Goal: Task Accomplishment & Management: Manage account settings

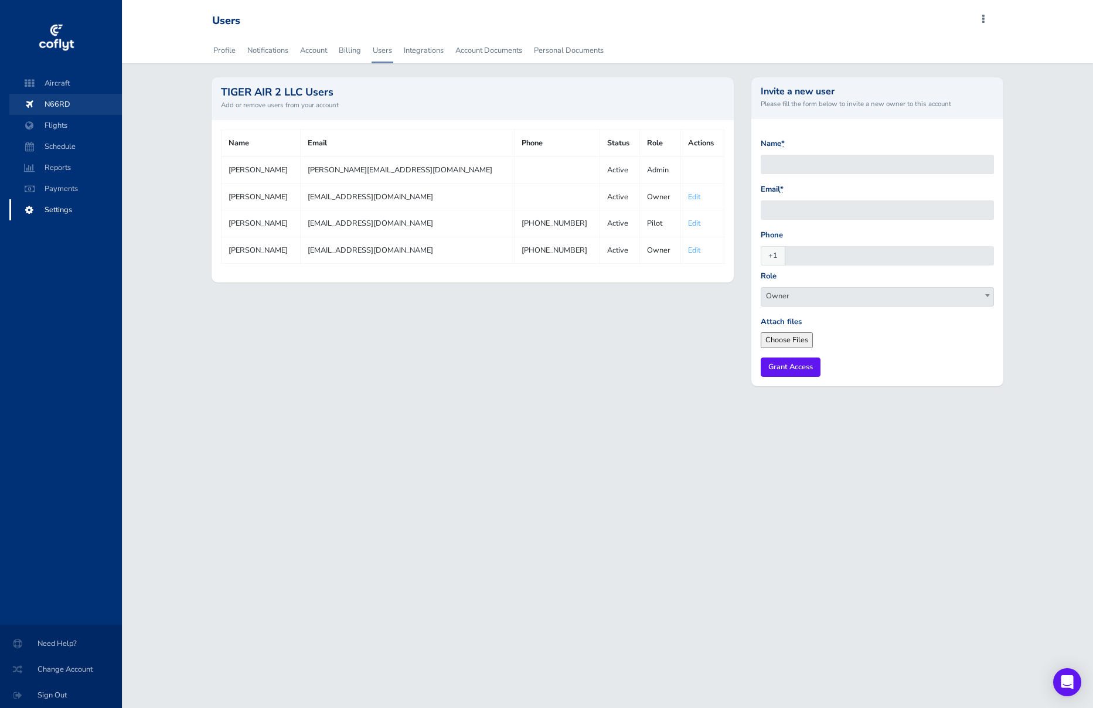
click at [67, 102] on span "N66RD" at bounding box center [65, 104] width 89 height 21
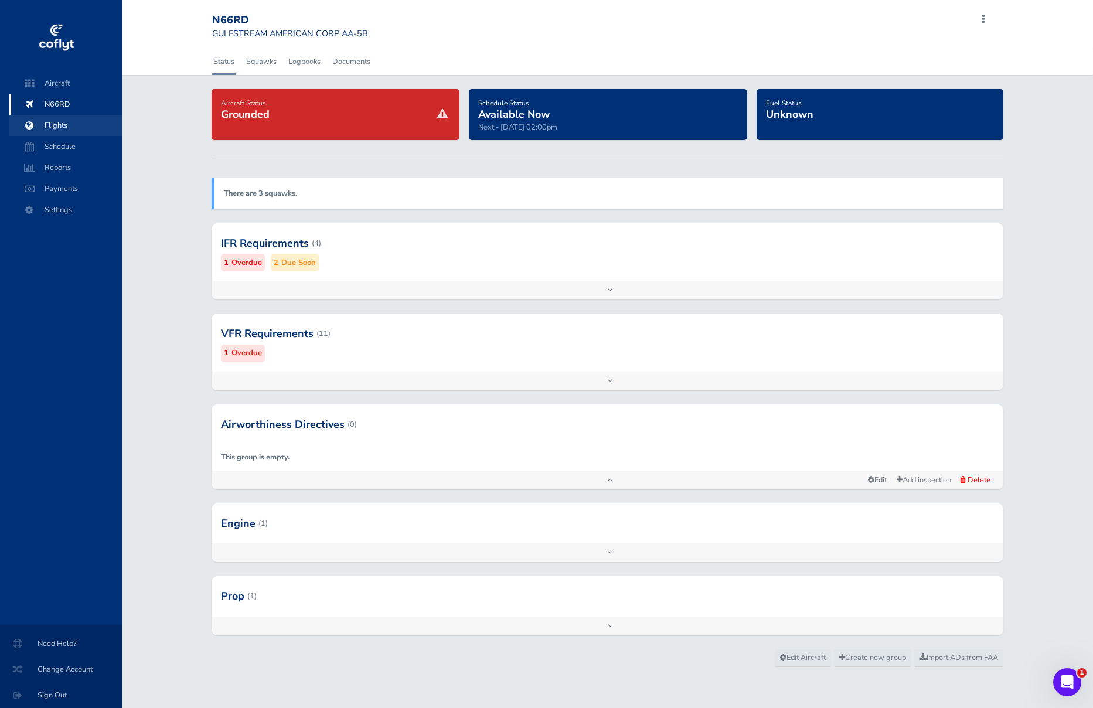
click at [57, 121] on span "Flights" at bounding box center [65, 125] width 89 height 21
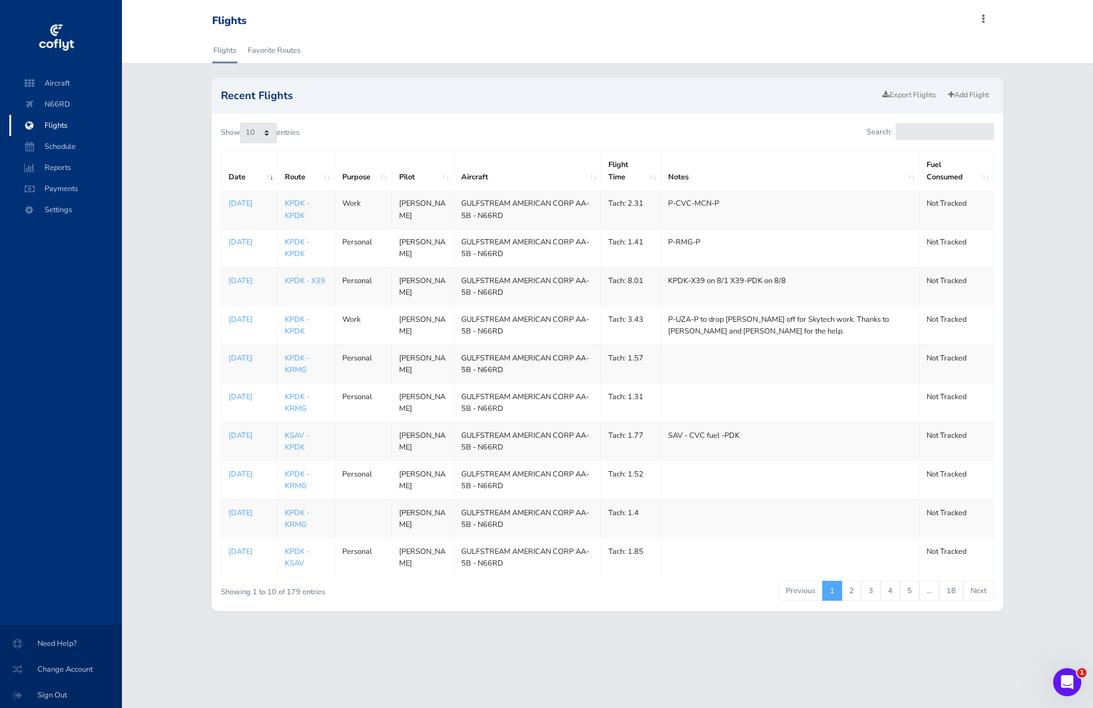
scroll to position [18, 0]
click at [847, 601] on link "2" at bounding box center [851, 591] width 20 height 20
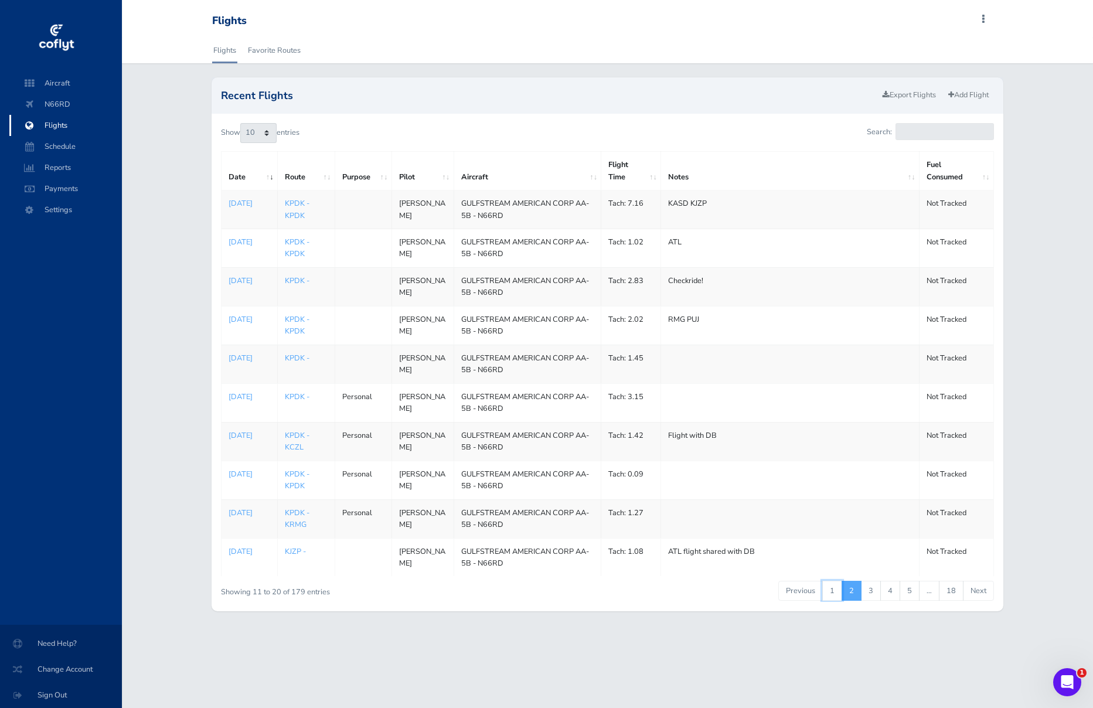
click at [831, 601] on link "1" at bounding box center [832, 591] width 20 height 20
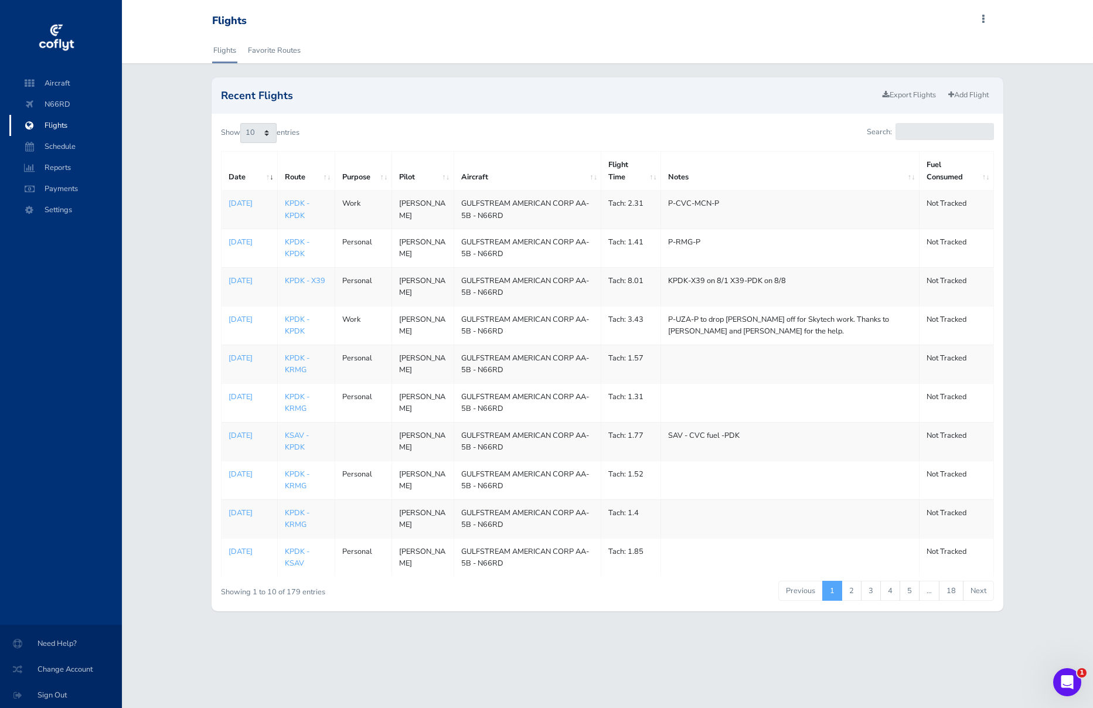
scroll to position [9, 0]
click at [255, 441] on p "Jun 30, 2025" at bounding box center [249, 435] width 42 height 12
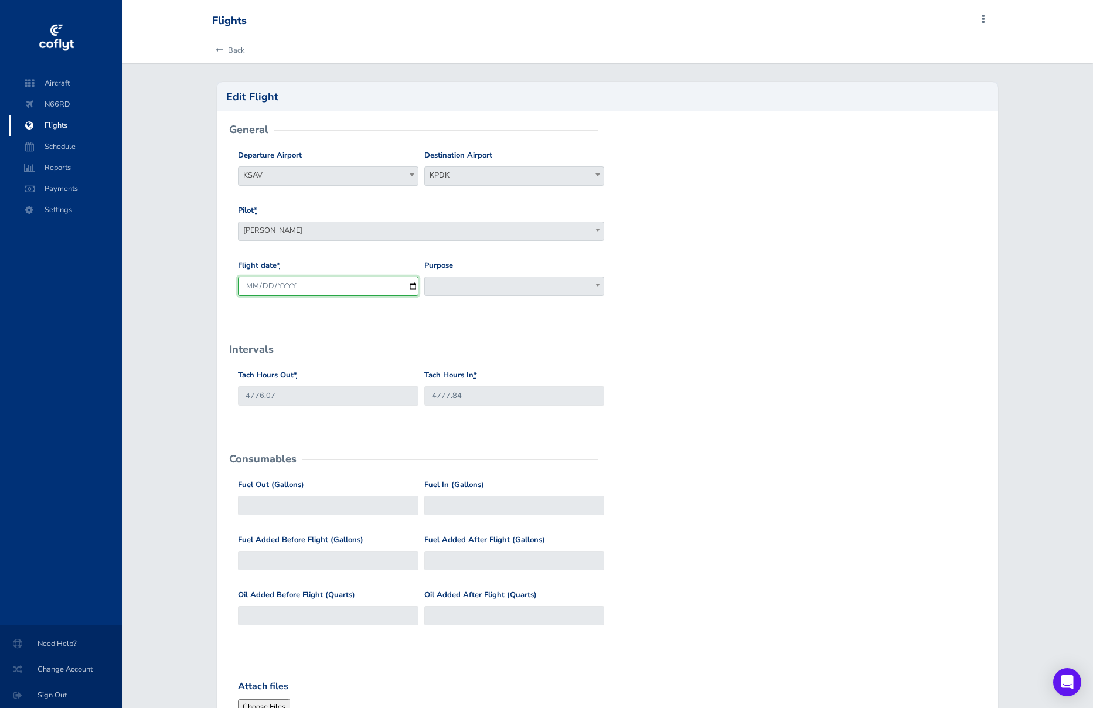
click at [294, 285] on input "2025-06-30" at bounding box center [328, 286] width 180 height 19
click at [263, 285] on input "2025-06-30" at bounding box center [328, 286] width 180 height 19
type input "2025-06-22"
click at [192, 282] on div "Back Edit Flight General Departure Airport KSAV KSAV Destination Airport KPDK K…" at bounding box center [607, 662] width 971 height 1251
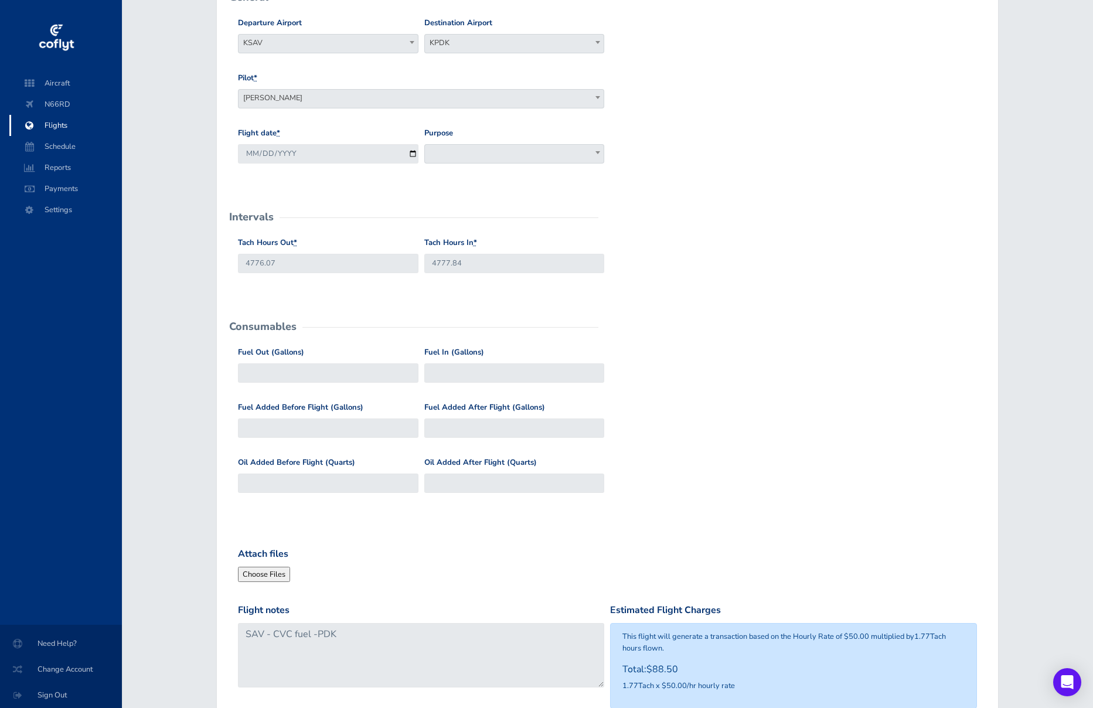
scroll to position [622, 0]
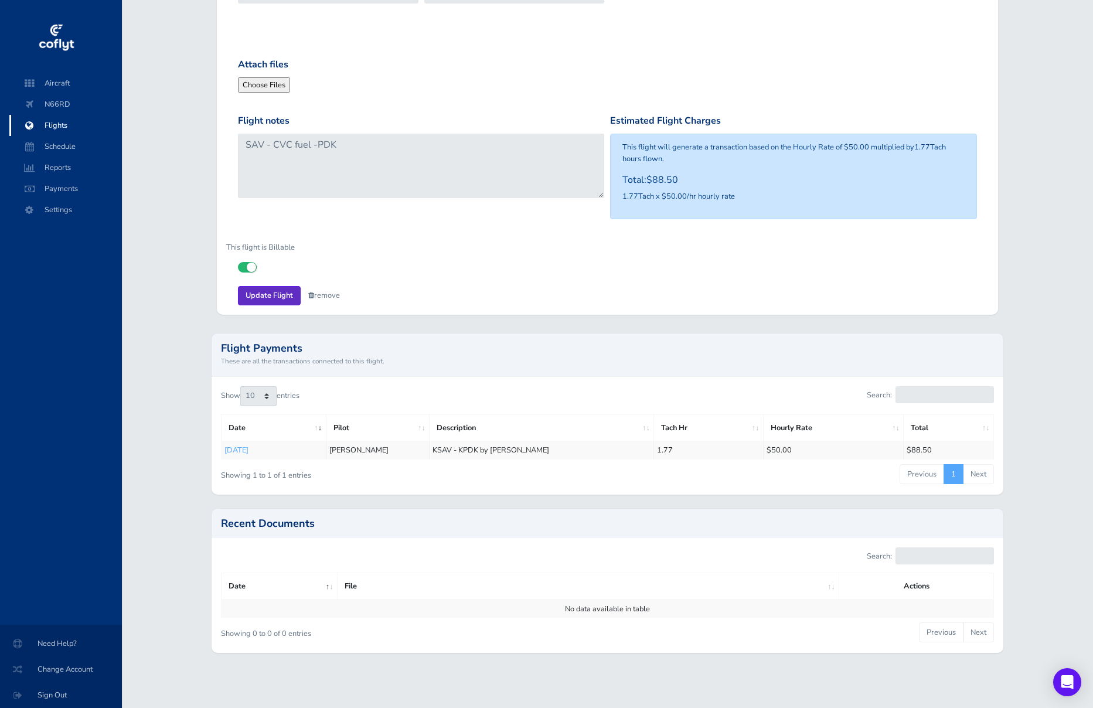
click at [261, 294] on input "Update Flight" at bounding box center [269, 295] width 63 height 19
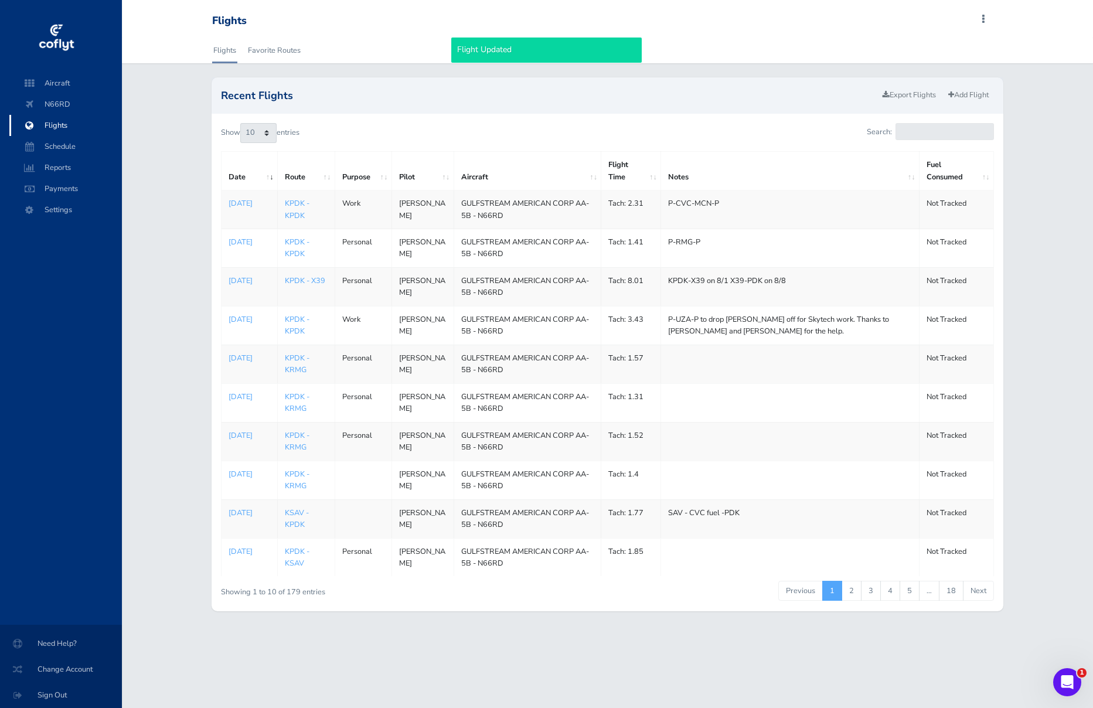
scroll to position [24, 0]
click at [627, 252] on td "Tach: 1.41" at bounding box center [631, 248] width 60 height 39
click at [697, 49] on div "Flights Favorite Routes Recent Flights Export Flights Add Flight Show 10 25 50 …" at bounding box center [607, 331] width 971 height 588
click at [975, 87] on link "Add Flight" at bounding box center [968, 95] width 51 height 17
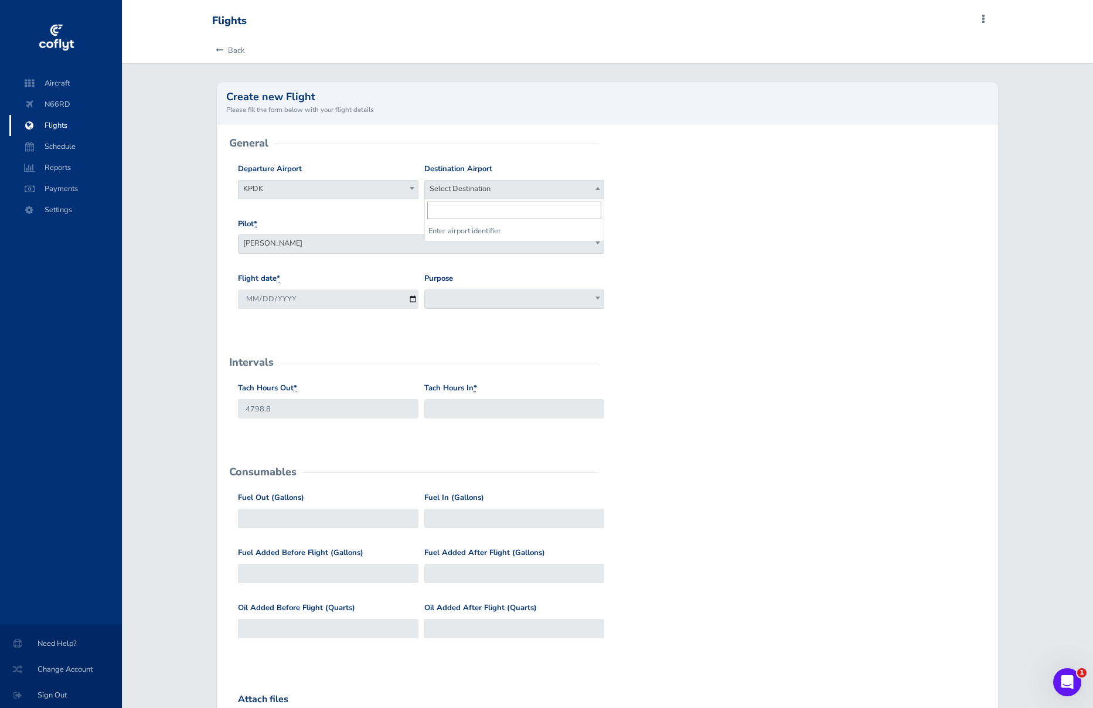
click at [468, 189] on span "Select Destination" at bounding box center [514, 188] width 179 height 16
drag, startPoint x: 167, startPoint y: 241, endPoint x: 202, endPoint y: 237, distance: 35.4
click at [167, 241] on div "Back Create new Flight Please fill the form below with your flight details Gene…" at bounding box center [607, 502] width 971 height 931
click at [316, 245] on span "[PERSON_NAME]" at bounding box center [420, 243] width 365 height 16
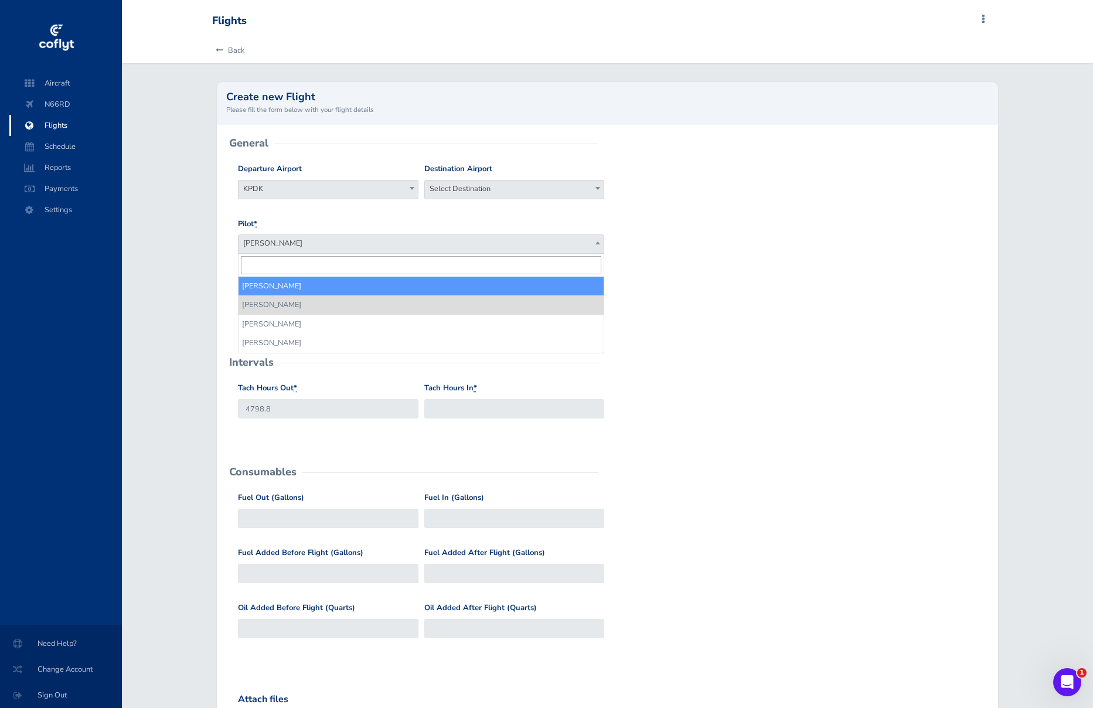
drag, startPoint x: 313, startPoint y: 287, endPoint x: 177, endPoint y: 226, distance: 149.5
select select "3406"
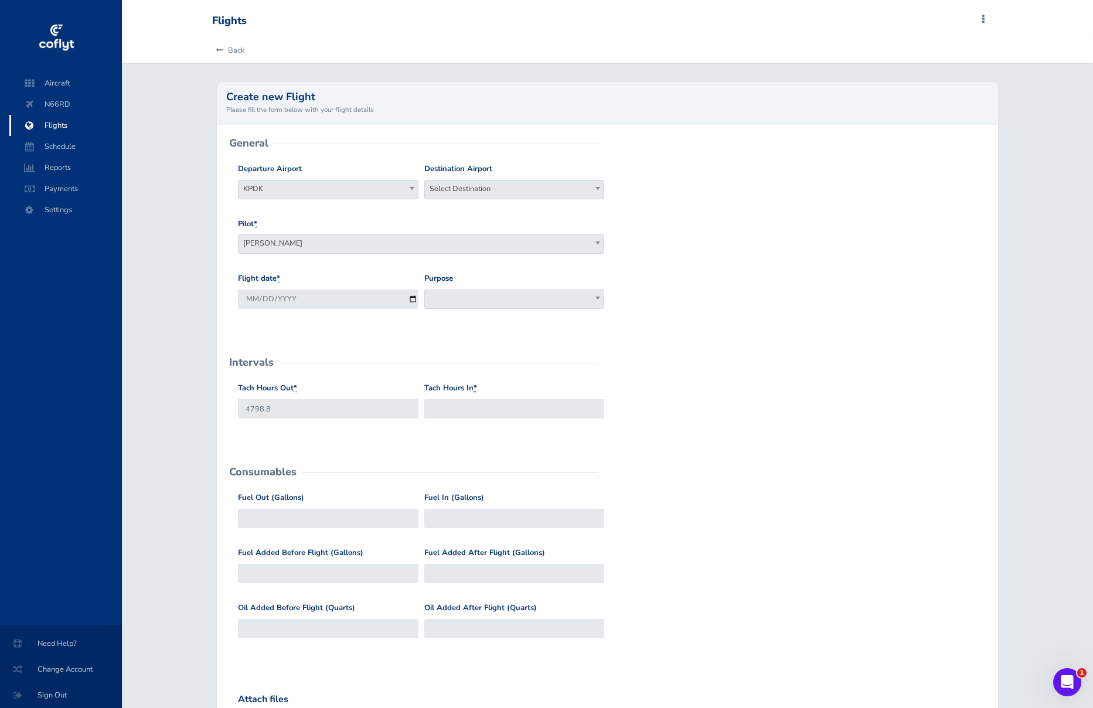
click at [171, 215] on div "Back Create new Flight Please fill the form below with your flight details Gene…" at bounding box center [607, 502] width 971 height 931
click at [493, 191] on span "Select Destination" at bounding box center [514, 188] width 179 height 16
type input "kPDk"
select select "KPDK"
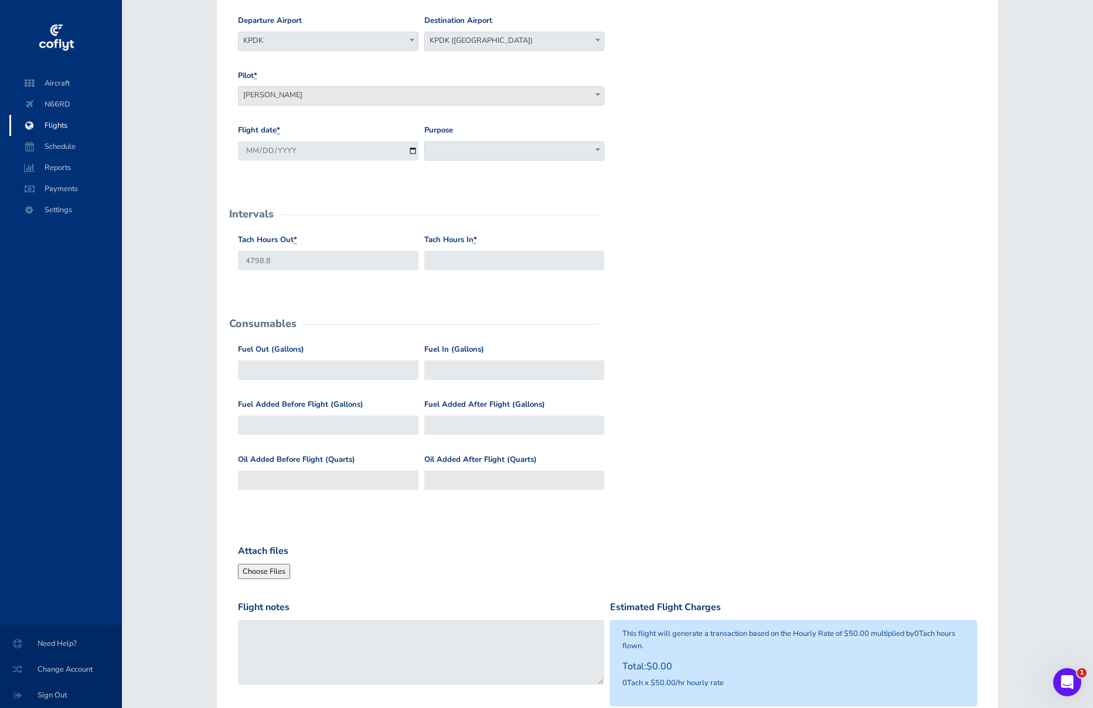
scroll to position [261, 0]
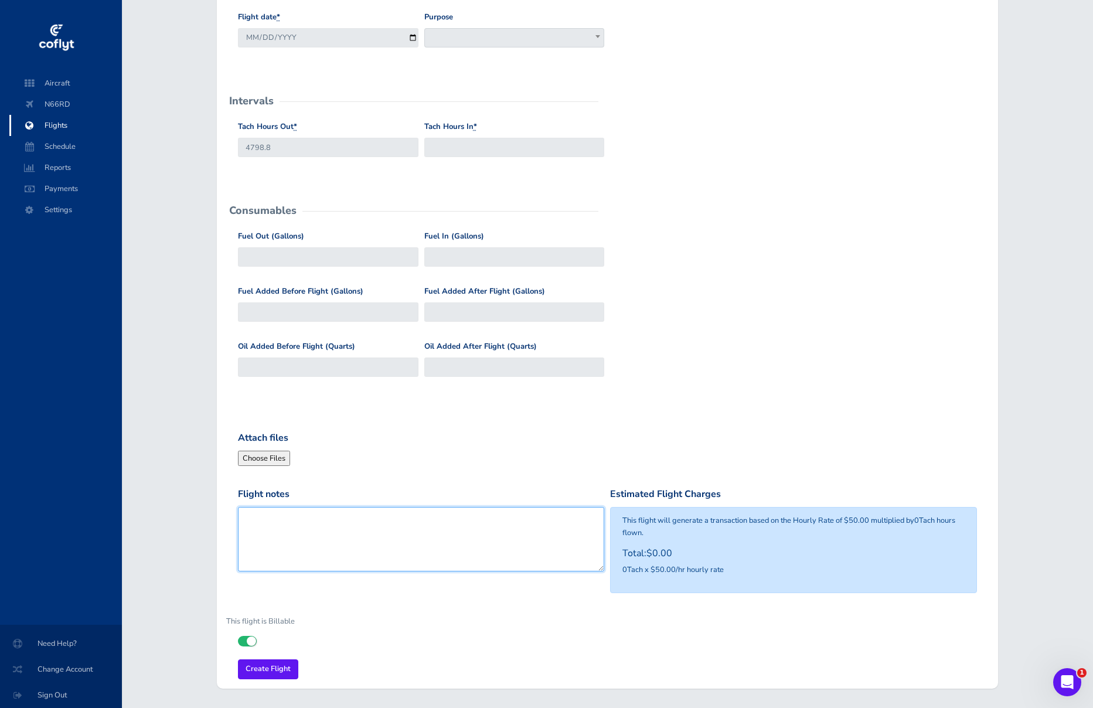
click at [445, 530] on textarea "Flight notes" at bounding box center [421, 539] width 366 height 64
type textarea "KUZA"
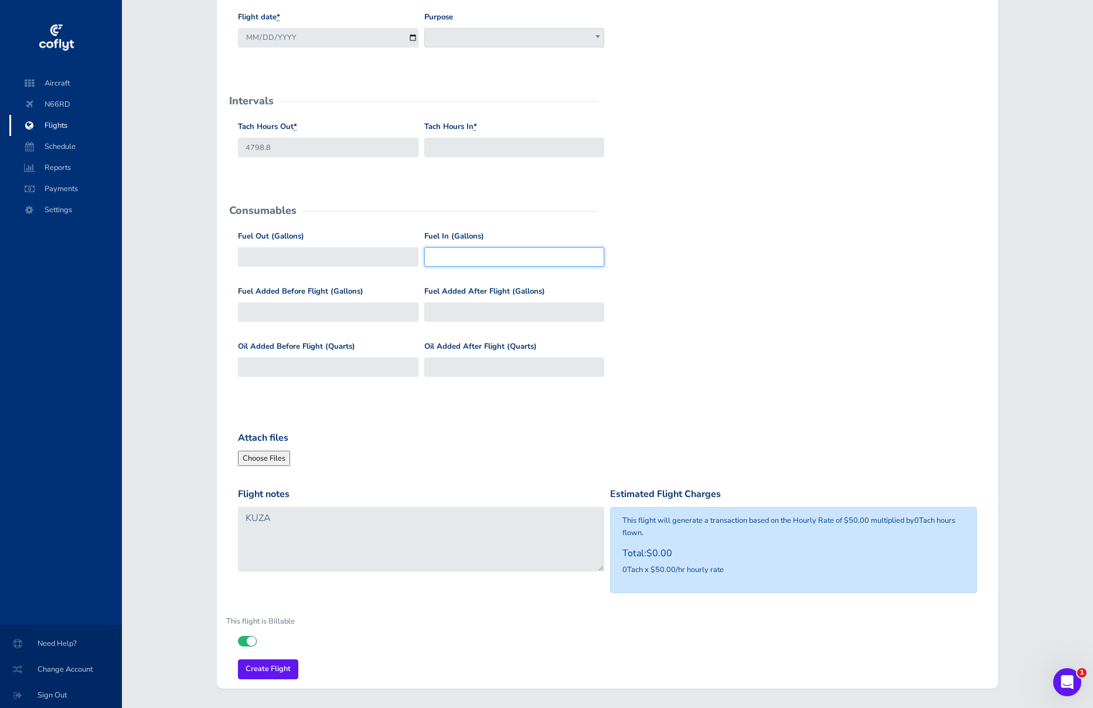
click at [801, 261] on div "Fuel Out (Gallons) Fuel In (Gallons)" at bounding box center [607, 257] width 745 height 55
click at [492, 145] on input "Tach Hours In *" at bounding box center [514, 147] width 180 height 19
type input "4801.18"
click at [792, 409] on form "General Departure Airport Select Departure KPDK KPDK Destination Airport Select…" at bounding box center [607, 280] width 762 height 797
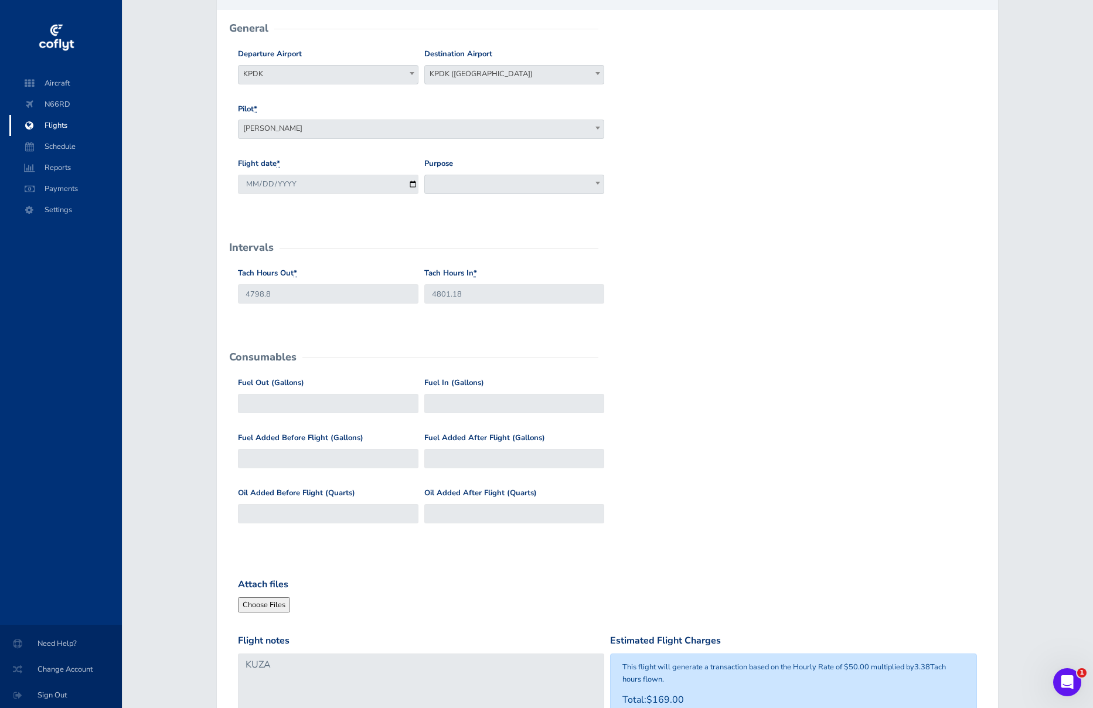
scroll to position [0, 0]
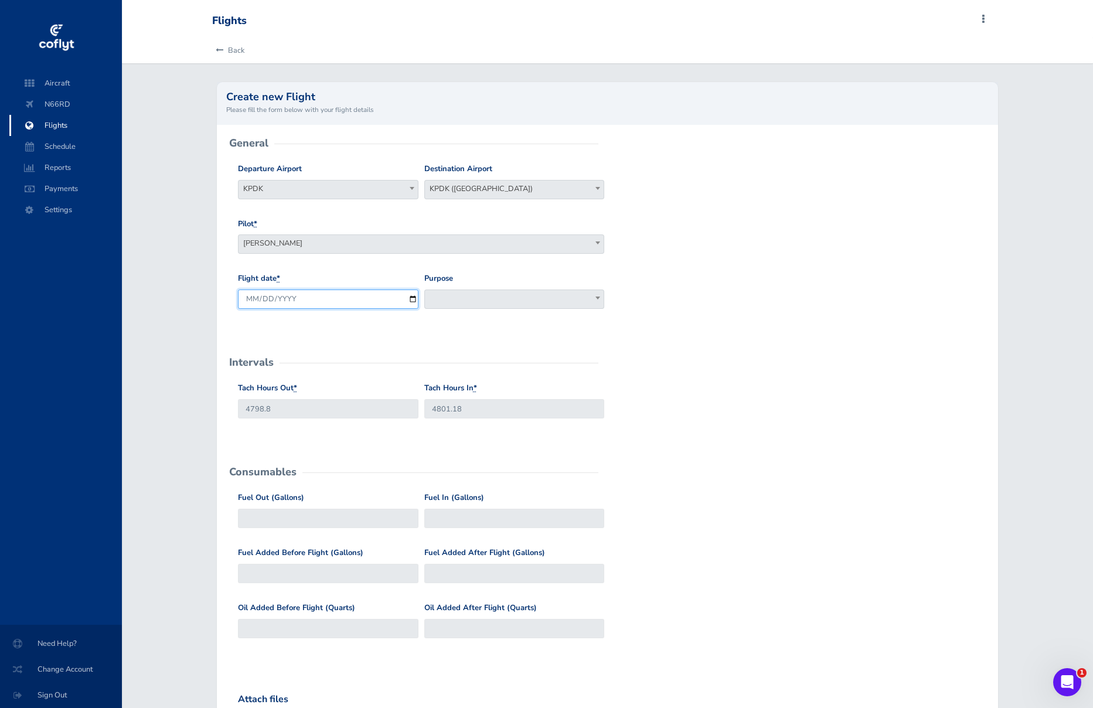
click at [265, 298] on input "2025-08-28" at bounding box center [328, 298] width 180 height 19
type input "2025-08-21"
click at [749, 382] on div "Tach Hours Out * 4798.8 Tach Hours In * 4801.18" at bounding box center [607, 409] width 745 height 55
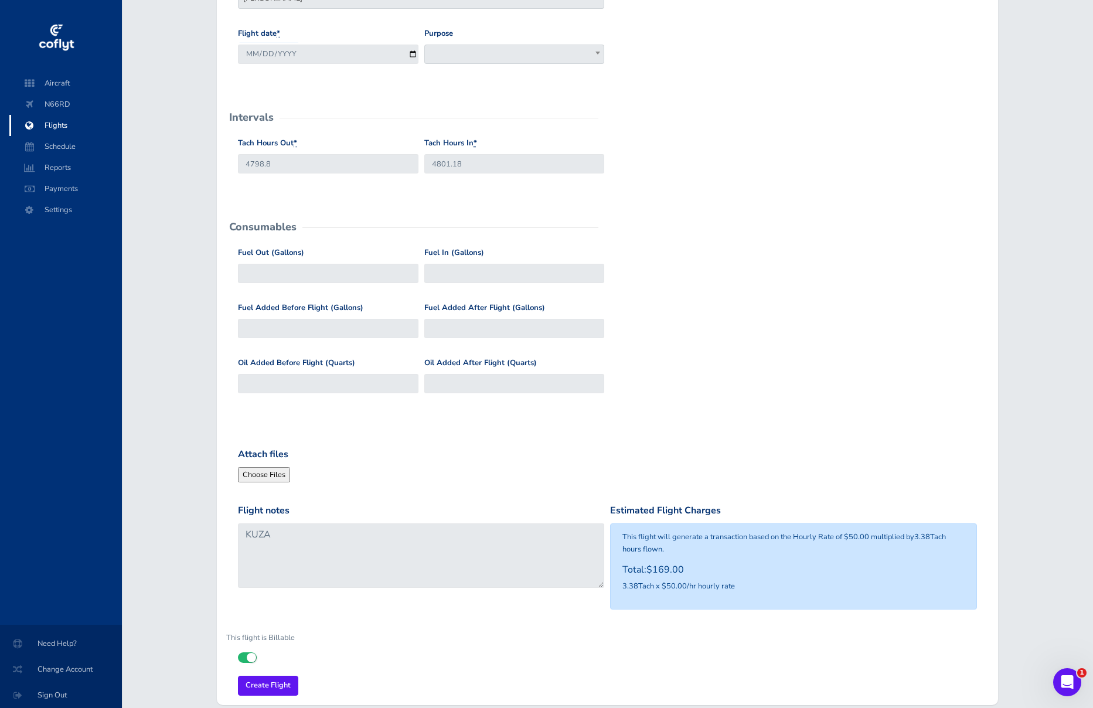
scroll to position [284, 0]
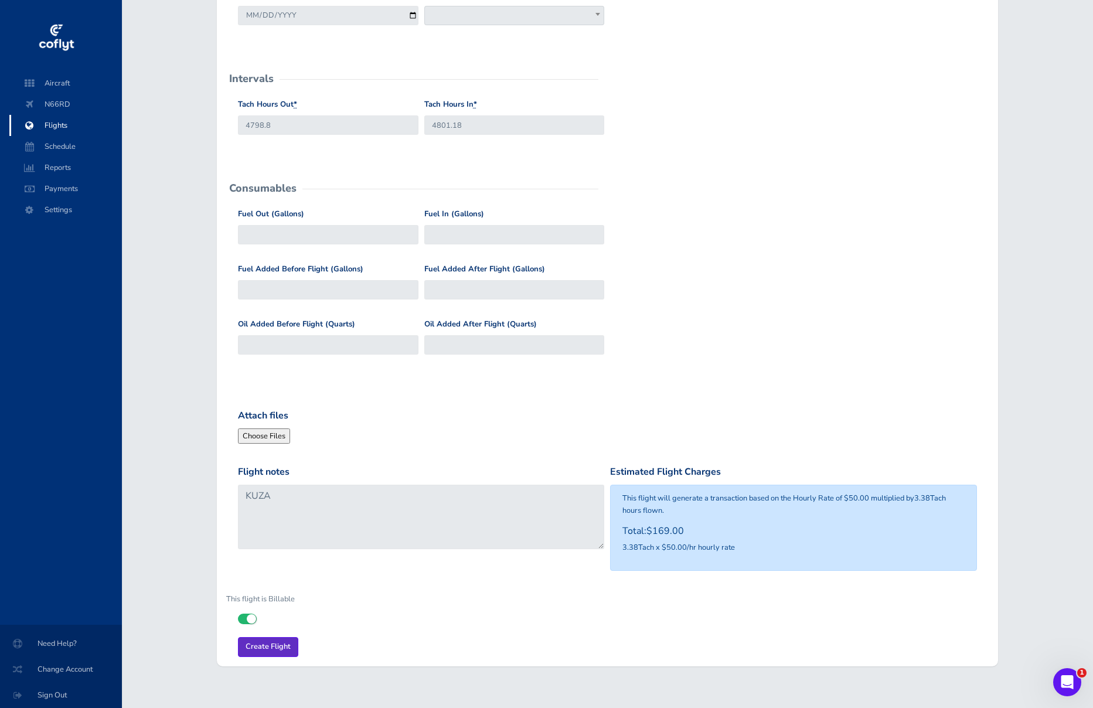
click at [267, 646] on input "Create Flight" at bounding box center [268, 646] width 60 height 19
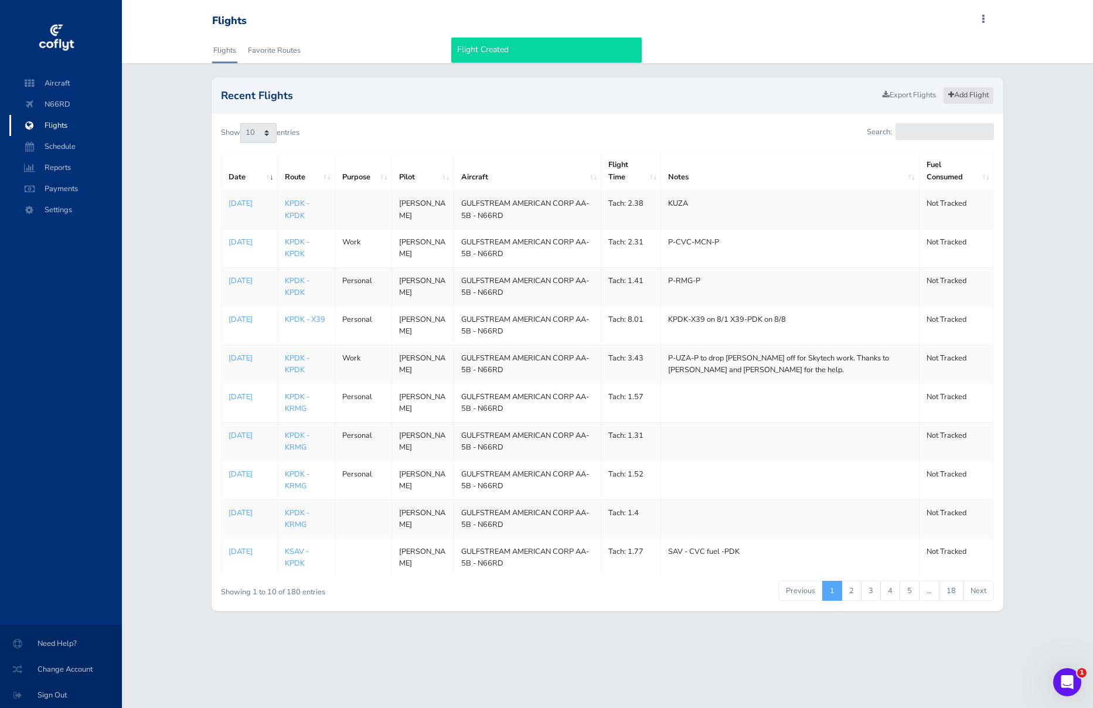
click at [968, 96] on link "Add Flight" at bounding box center [968, 95] width 51 height 17
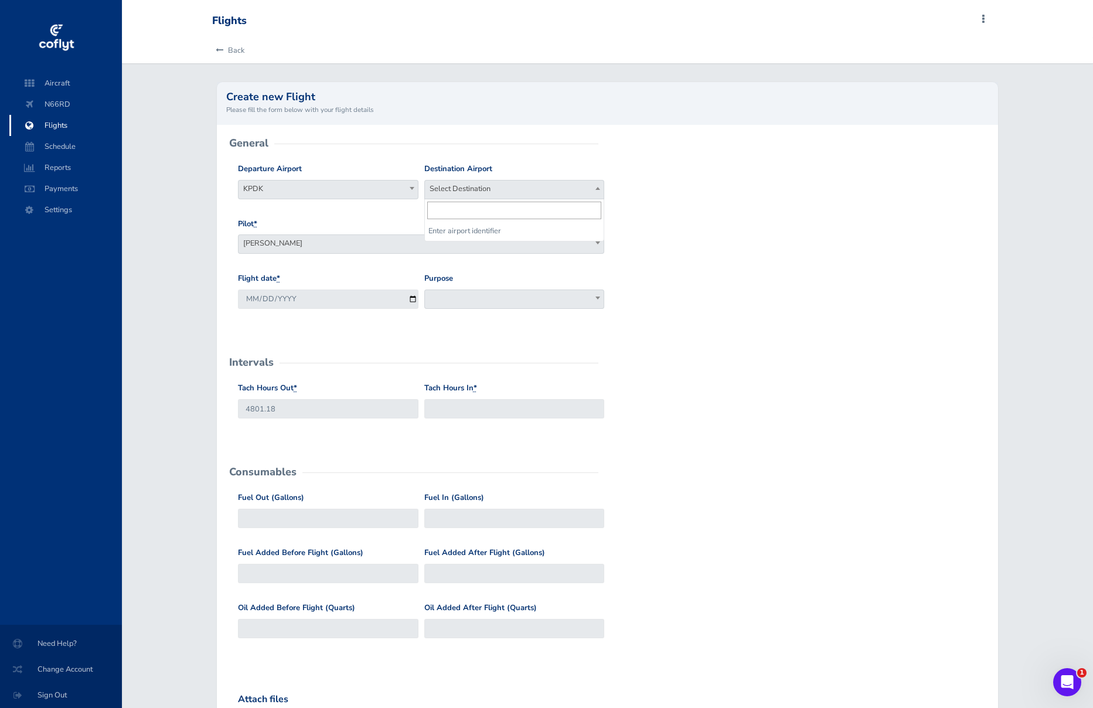
click at [480, 189] on span "Select Destination" at bounding box center [514, 188] width 179 height 16
type input "kpdk"
click at [752, 344] on form "General Departure Airport Select Departure KPDK KPDK Destination Airport Select…" at bounding box center [607, 542] width 762 height 797
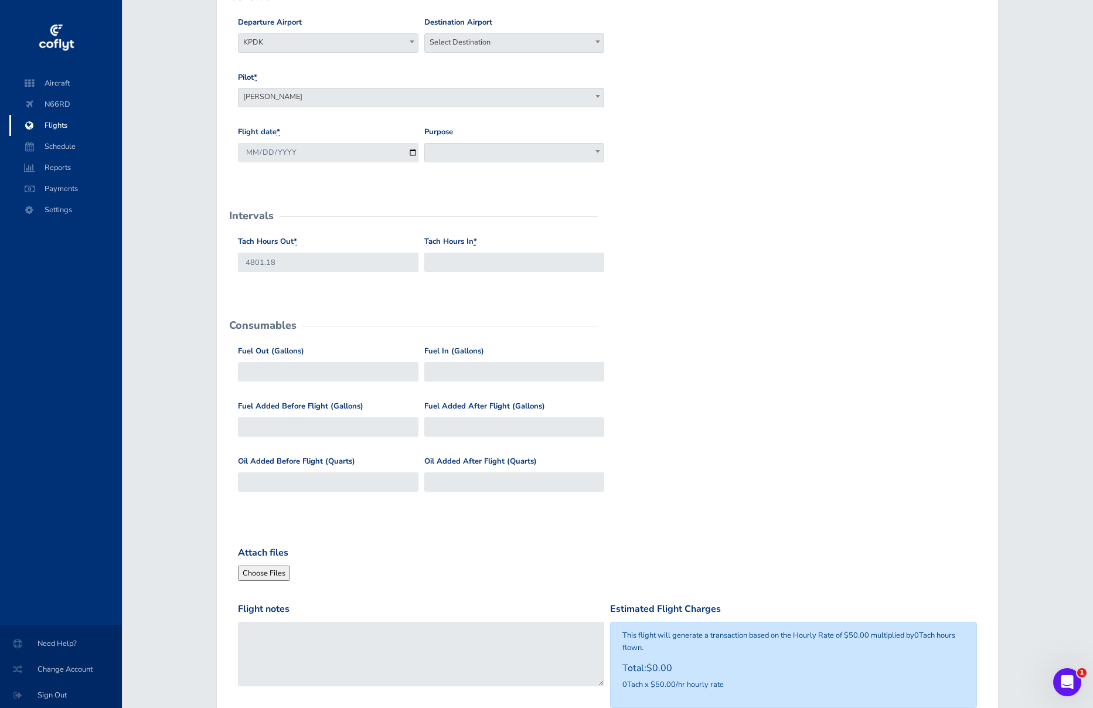
scroll to position [166, 0]
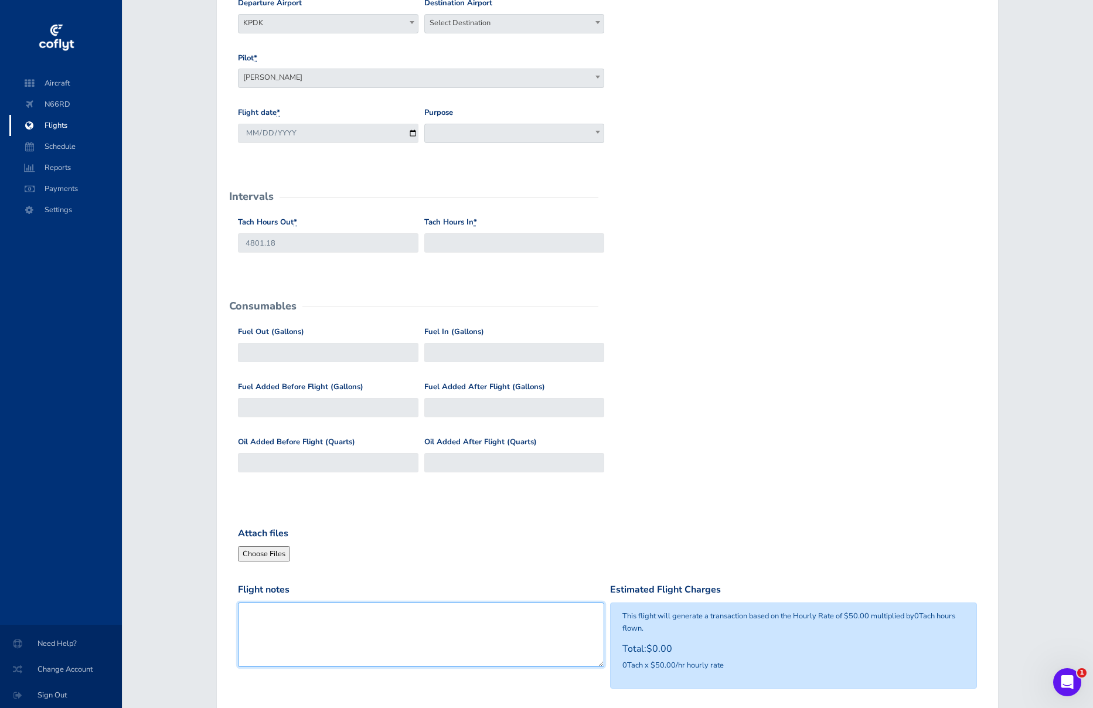
click at [374, 625] on textarea "Flight notes" at bounding box center [421, 634] width 366 height 64
type textarea "Flight review"
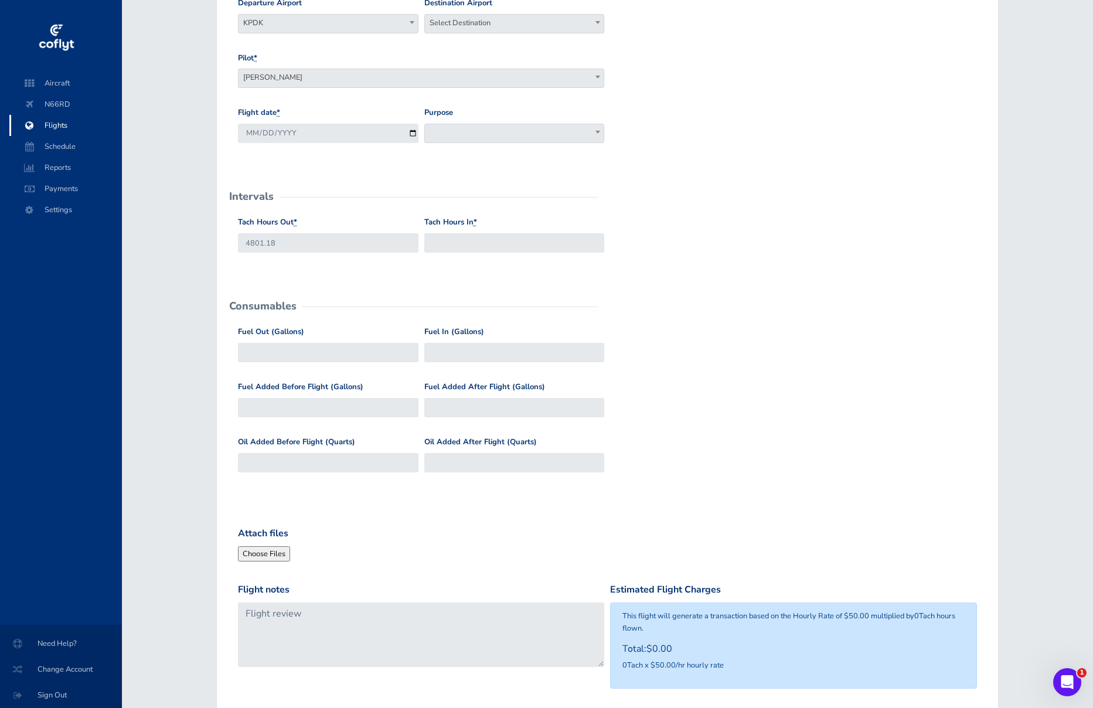
click at [701, 310] on form "General Departure Airport Select Departure KPDK KPDK Destination Airport Select…" at bounding box center [607, 376] width 762 height 797
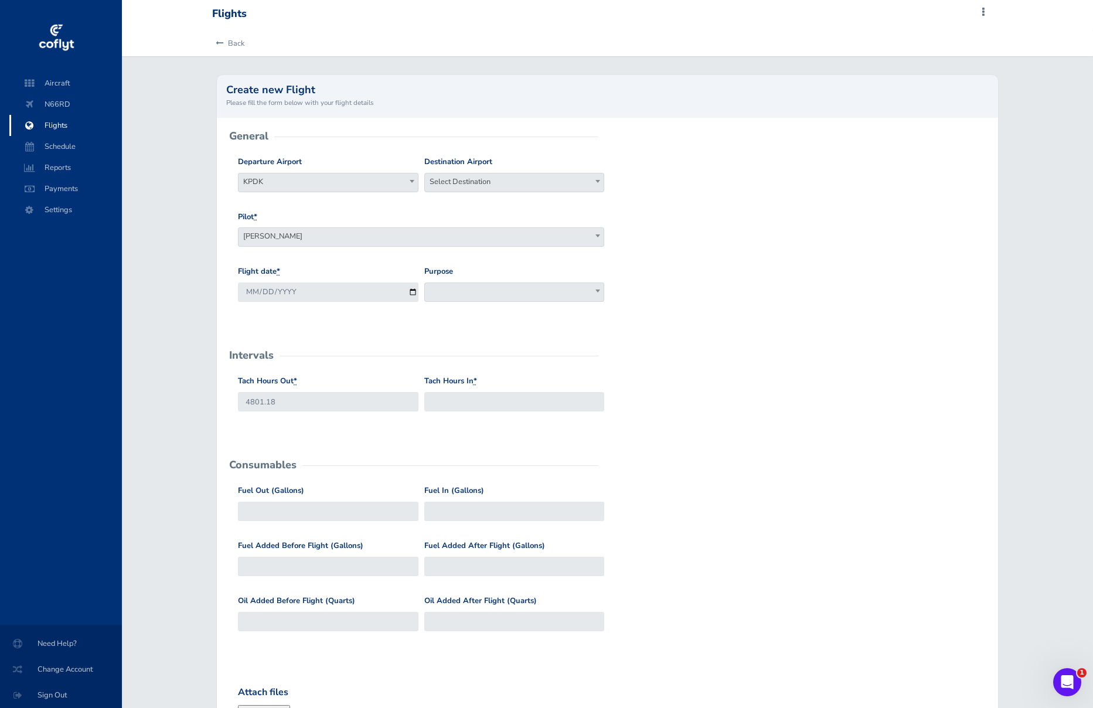
scroll to position [0, 0]
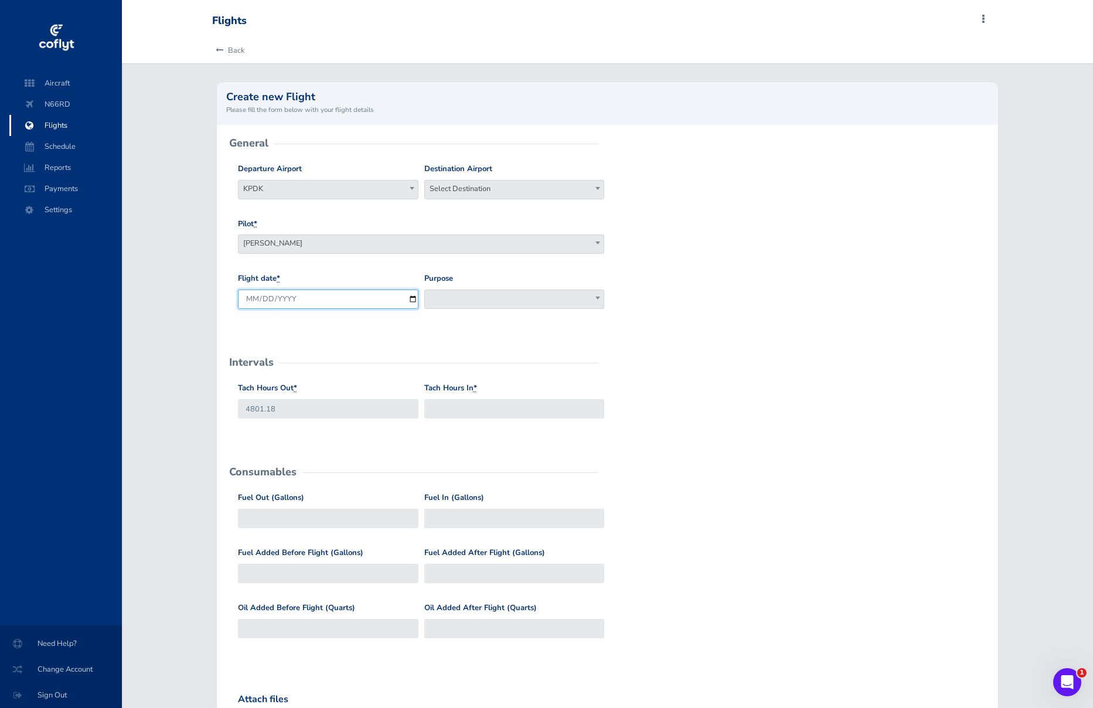
click at [259, 299] on input "2025-08-28" at bounding box center [328, 298] width 180 height 19
type input "2025-08-26"
click at [752, 279] on div "Flight date * 2025-08-26 Purpose Work Personal Maintenance Checkout Landings Na…" at bounding box center [607, 299] width 745 height 55
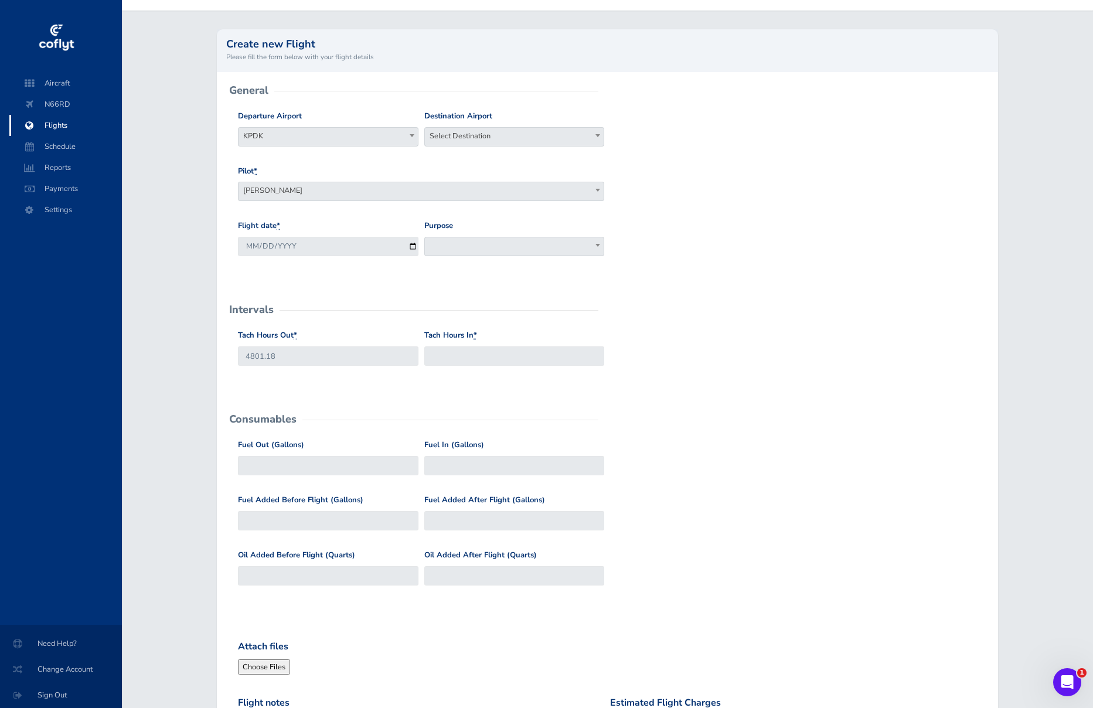
scroll to position [83, 0]
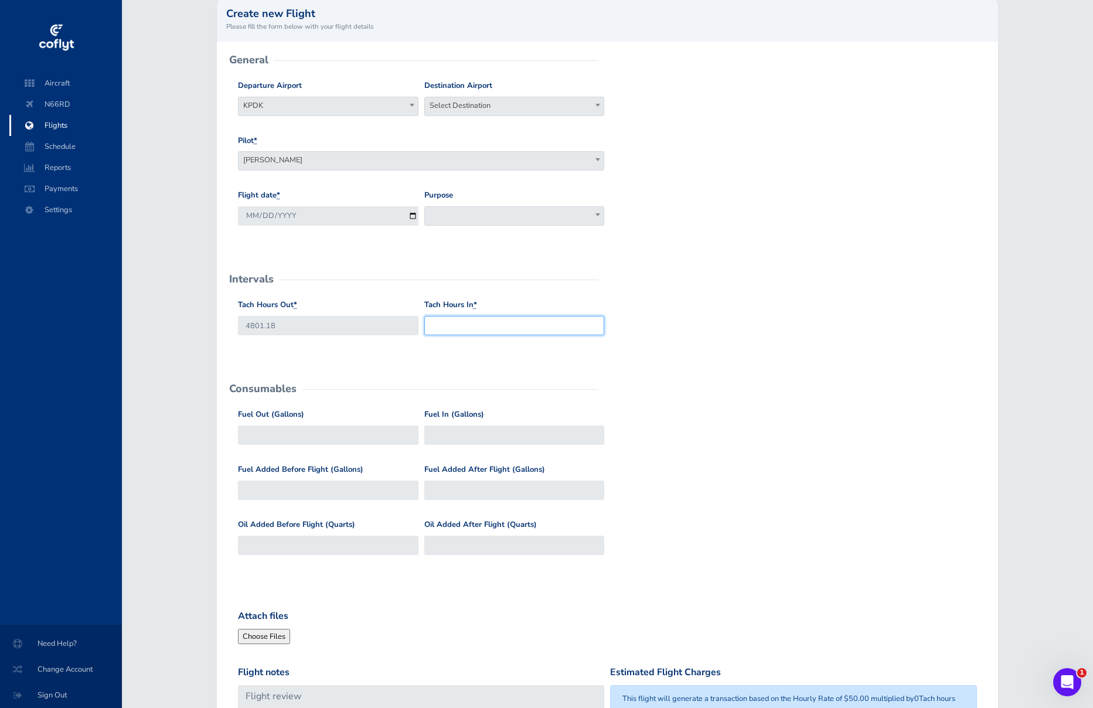
click at [503, 327] on input "Tach Hours In *" at bounding box center [514, 325] width 180 height 19
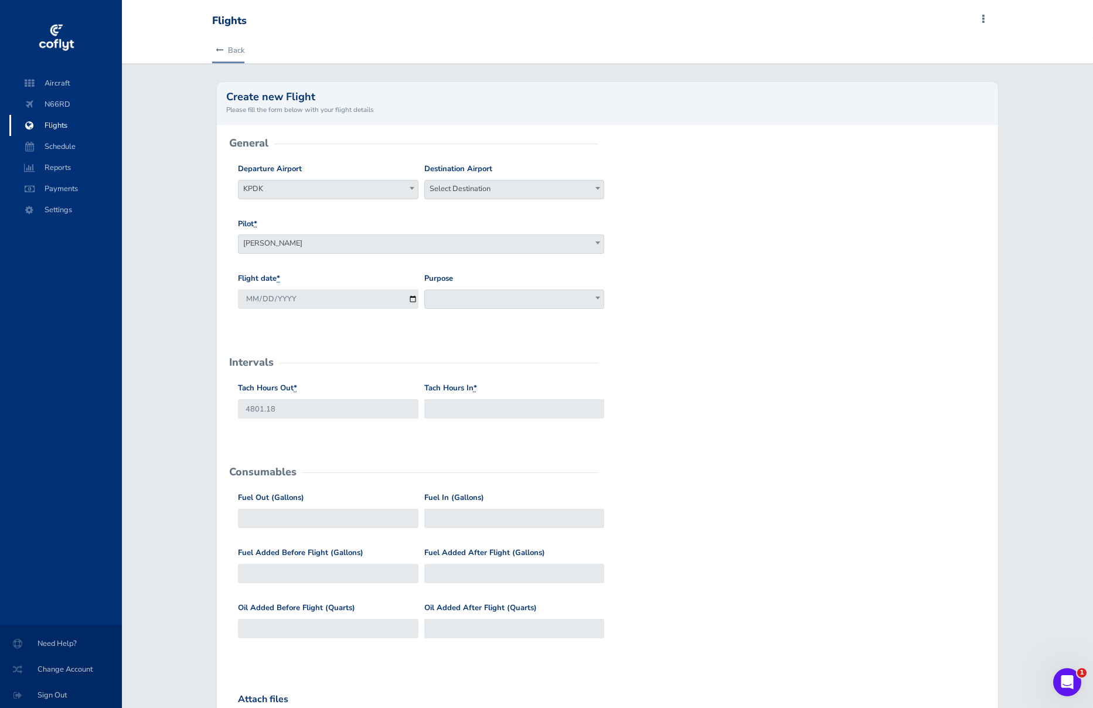
click at [228, 51] on link "Back" at bounding box center [228, 50] width 32 height 26
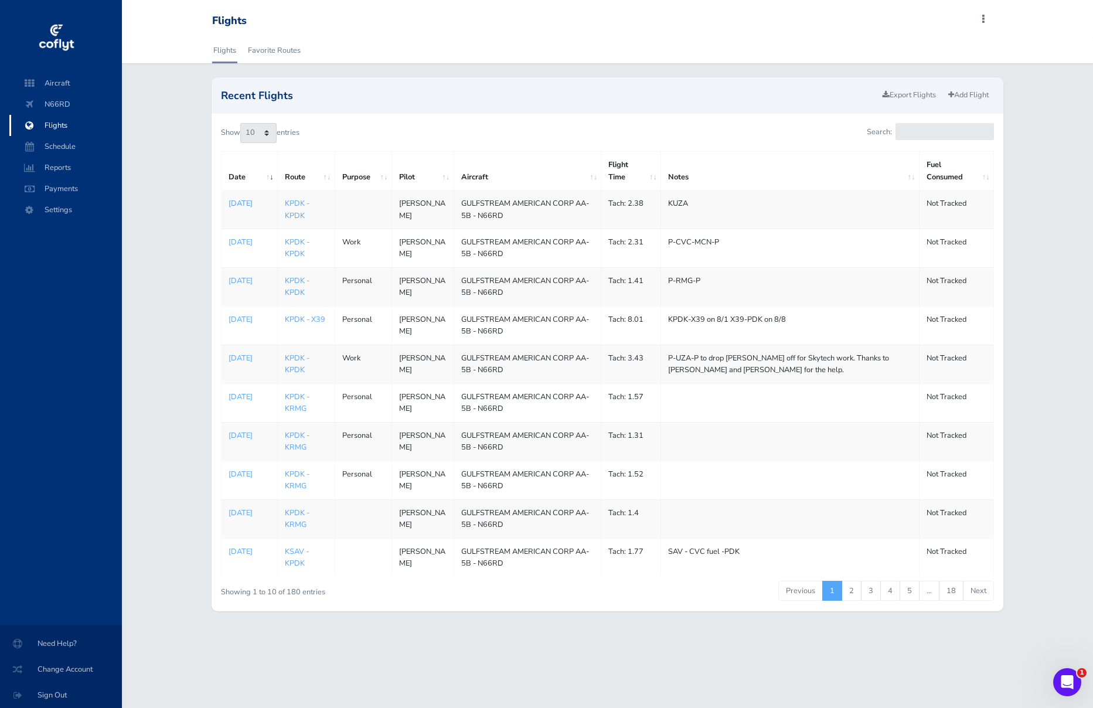
click at [240, 202] on p "[DATE]" at bounding box center [249, 203] width 42 height 12
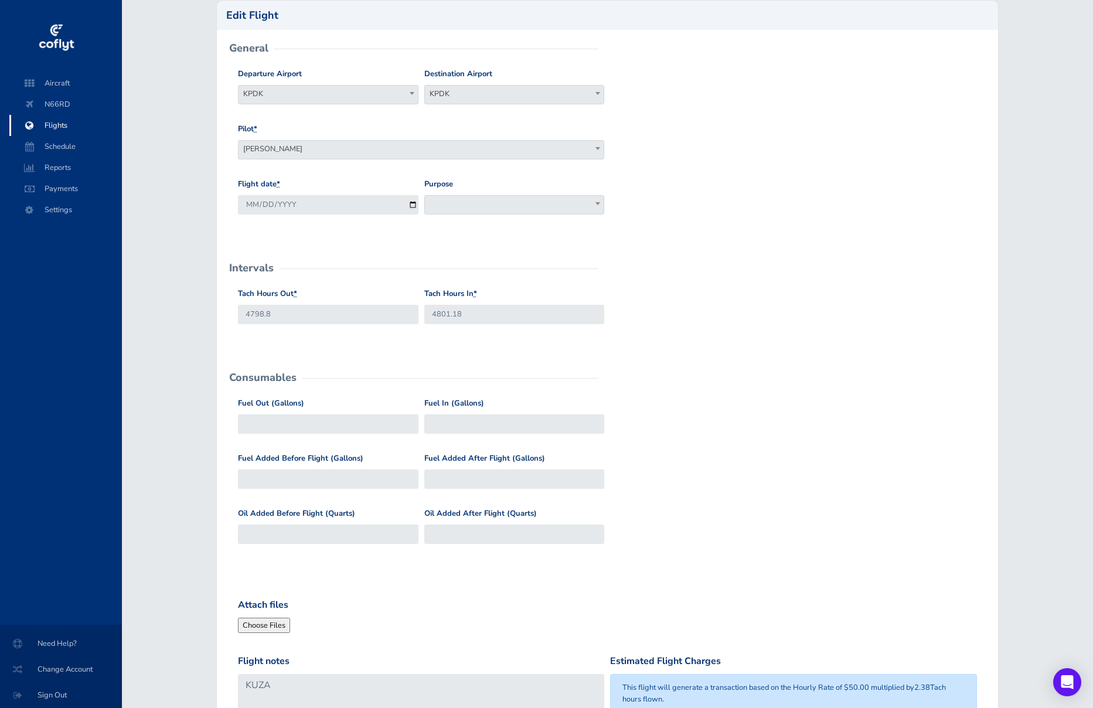
scroll to position [83, 0]
click at [442, 311] on input "4801.18" at bounding box center [514, 312] width 180 height 19
drag, startPoint x: 445, startPoint y: 311, endPoint x: 448, endPoint y: 318, distance: 7.3
click at [445, 312] on input "4801.18" at bounding box center [514, 312] width 180 height 19
type input "4802.18"
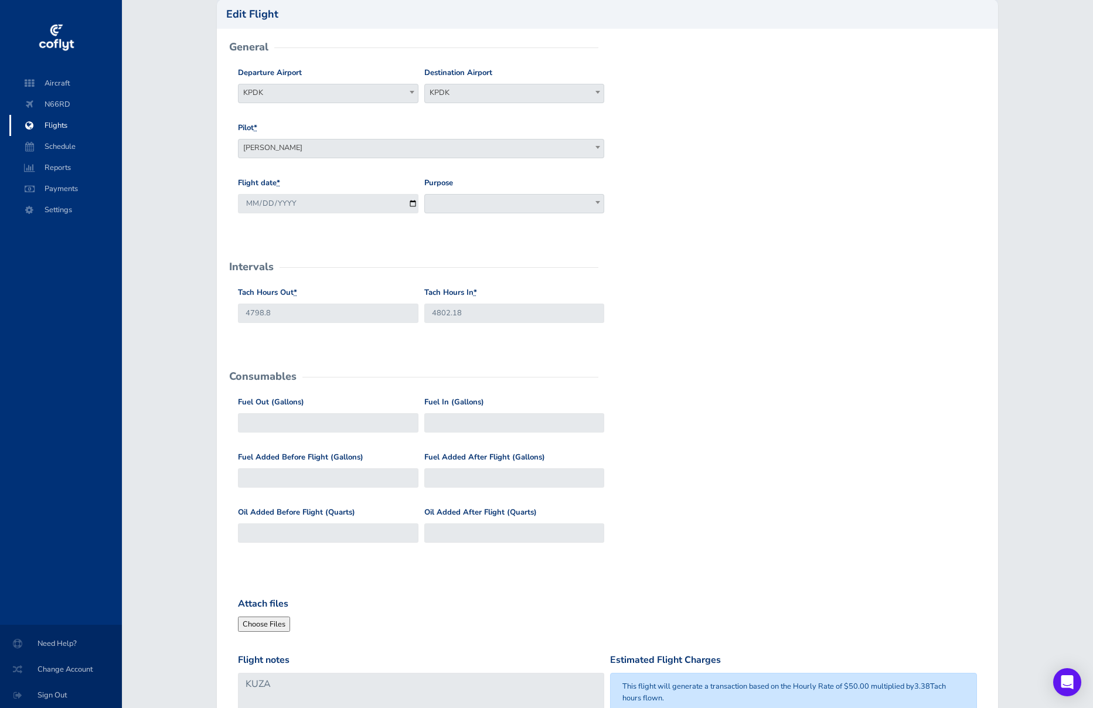
click at [780, 327] on div "Tach Hours Out * 4798.8 Tach Hours In * 4802.18" at bounding box center [607, 313] width 745 height 55
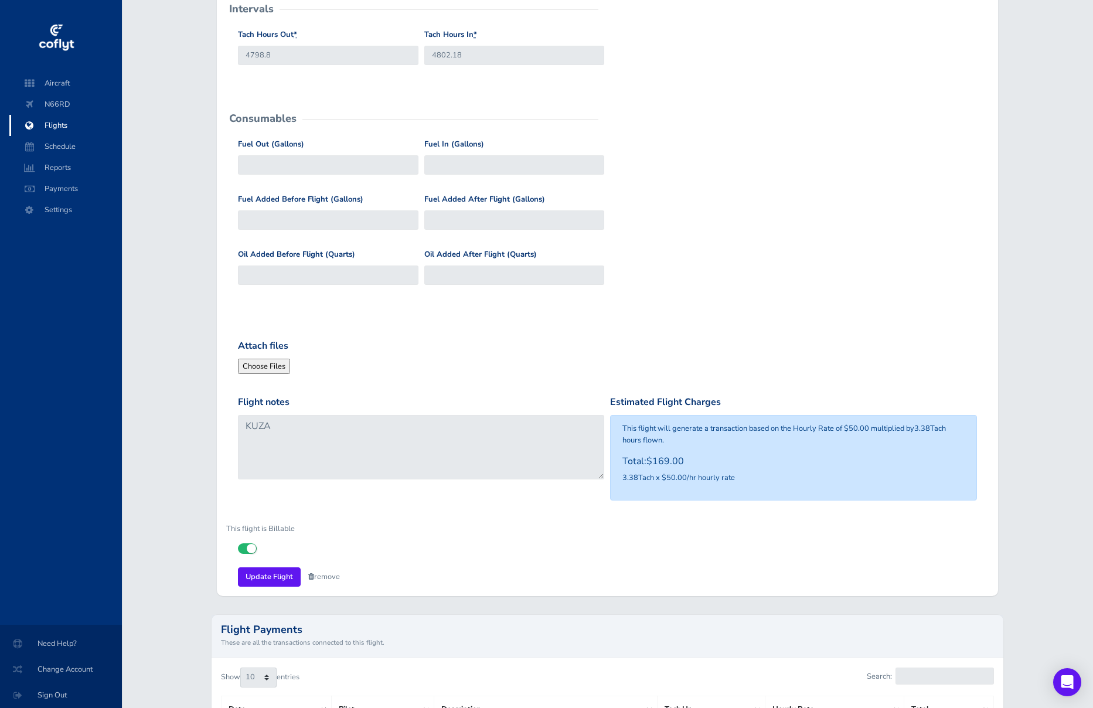
scroll to position [342, 0]
click at [266, 571] on input "Update Flight" at bounding box center [269, 575] width 63 height 19
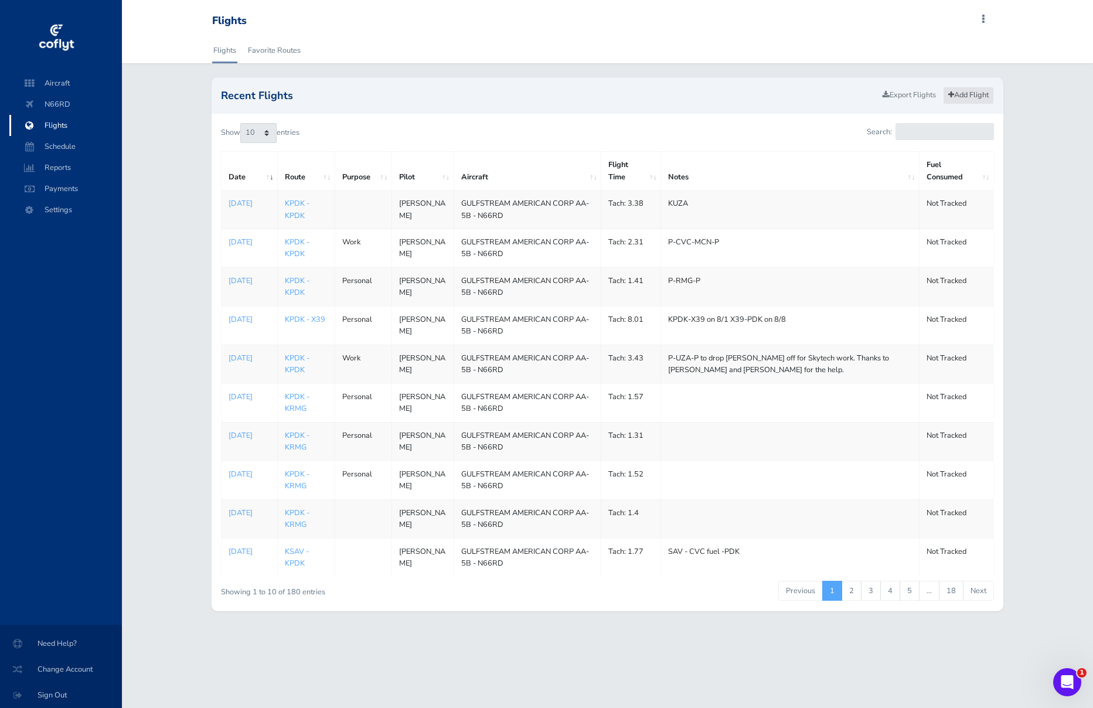
click at [967, 91] on link "Add Flight" at bounding box center [968, 95] width 51 height 17
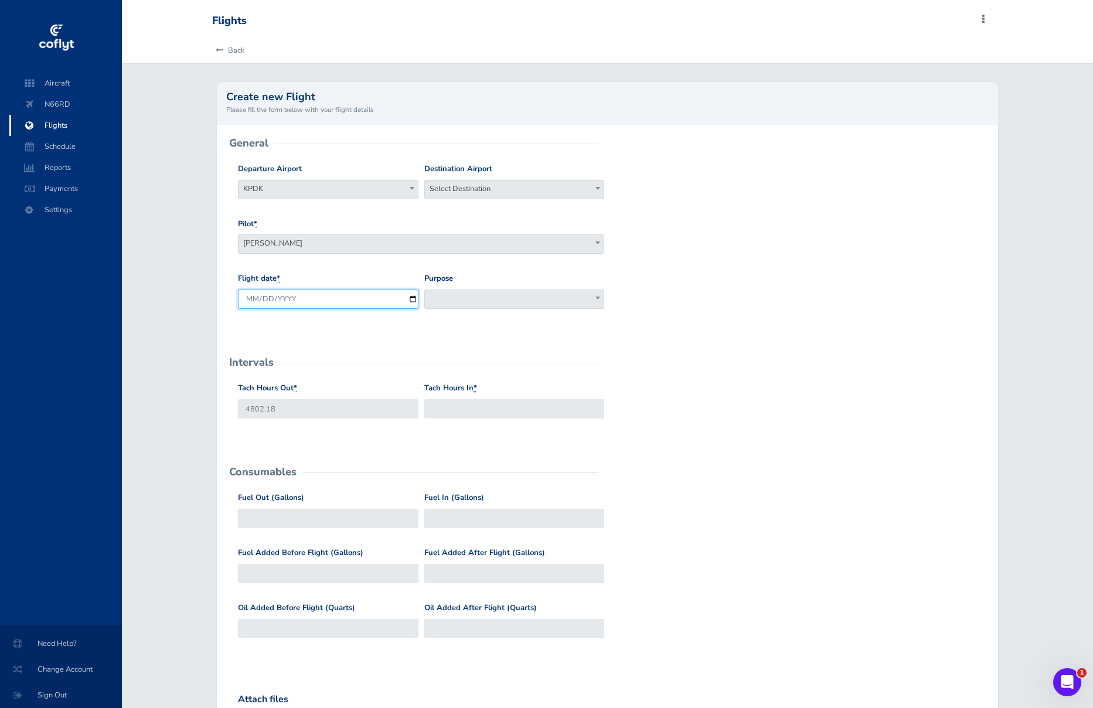
drag, startPoint x: 325, startPoint y: 296, endPoint x: 301, endPoint y: 304, distance: 24.6
click at [325, 296] on input "2025-08-28" at bounding box center [328, 298] width 180 height 19
click at [263, 301] on input "2025-08-28" at bounding box center [328, 298] width 180 height 19
type input "2025-08-26"
click at [690, 377] on form "General Departure Airport Select Departure KPDK KPDK Destination Airport Select…" at bounding box center [607, 542] width 762 height 797
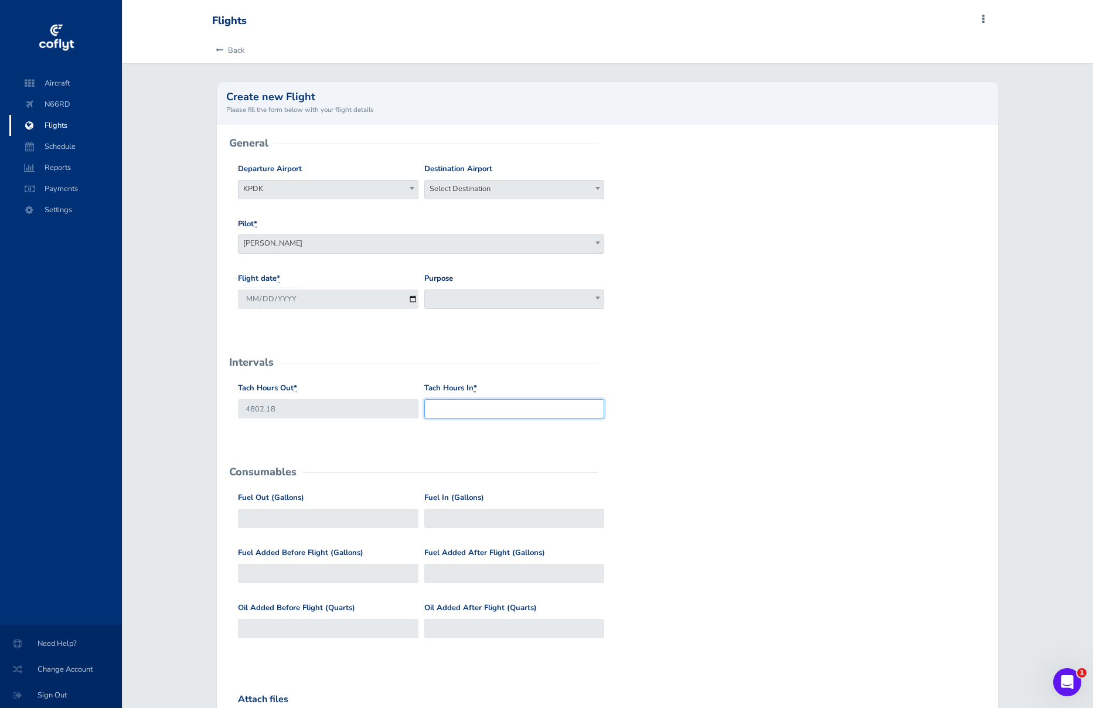
click at [518, 407] on input "Tach Hours In *" at bounding box center [514, 408] width 180 height 19
type input "4803.76"
drag, startPoint x: 859, startPoint y: 405, endPoint x: 766, endPoint y: 389, distance: 94.5
click at [848, 404] on div "Tach Hours Out * 4802.18 Tach Hours In * 4803.76" at bounding box center [607, 409] width 745 height 55
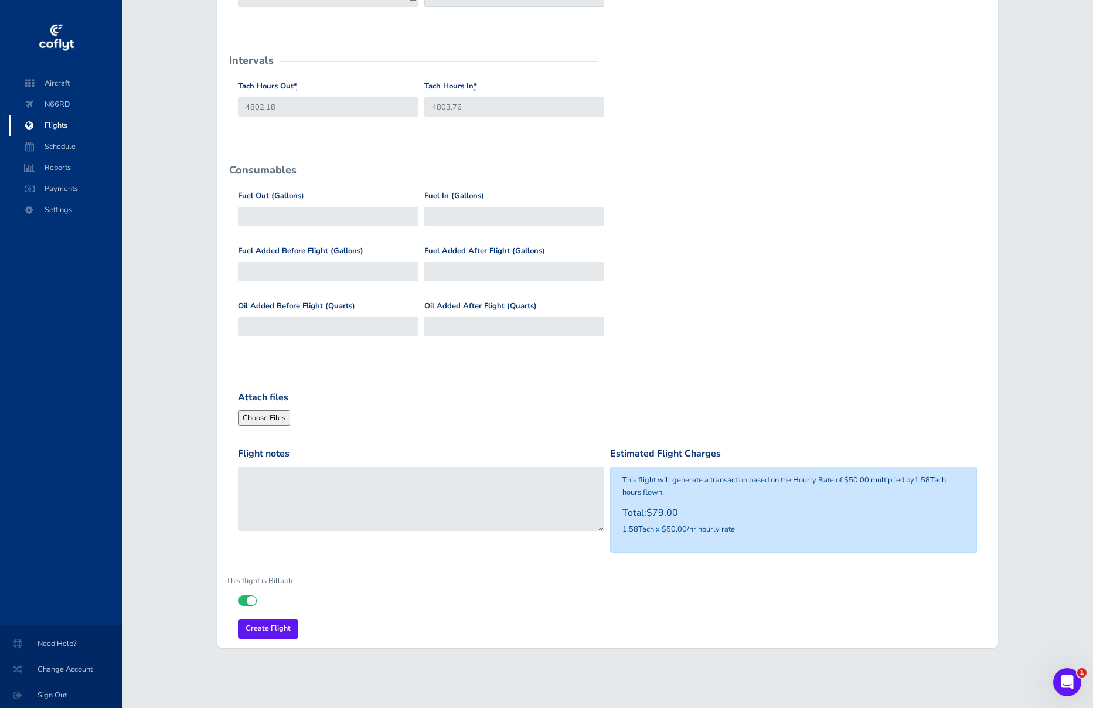
click at [711, 316] on div "Oil Added Before Flight (Quarts) Oil Added After Flight (Quarts)" at bounding box center [607, 327] width 745 height 55
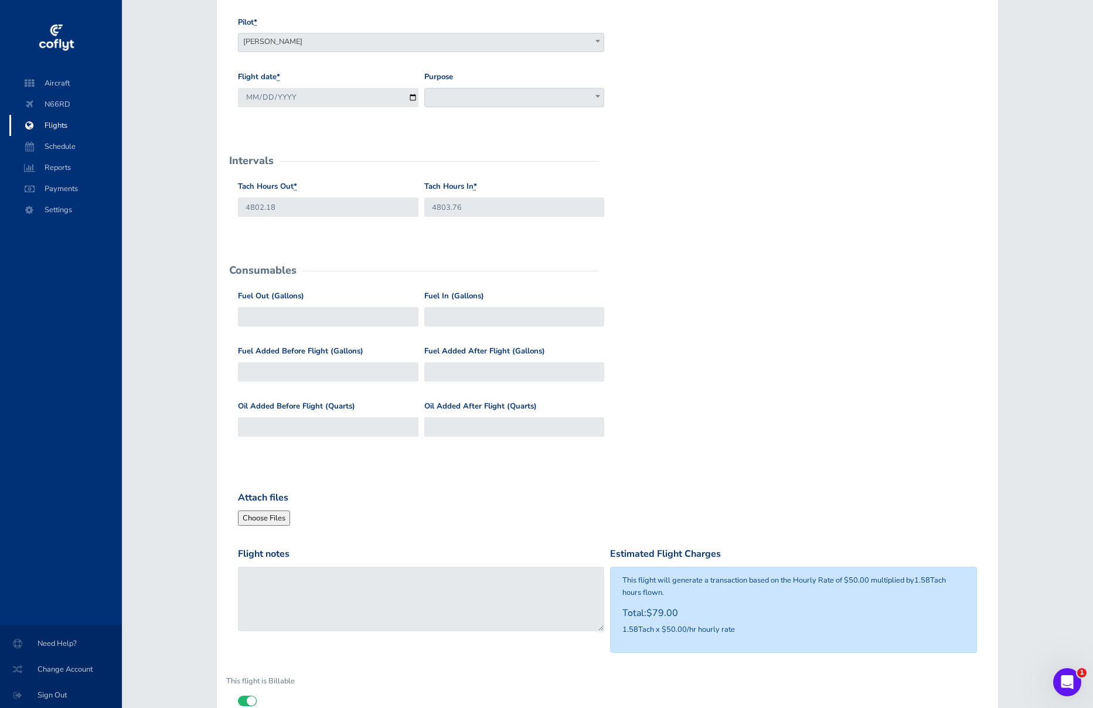
scroll to position [193, 0]
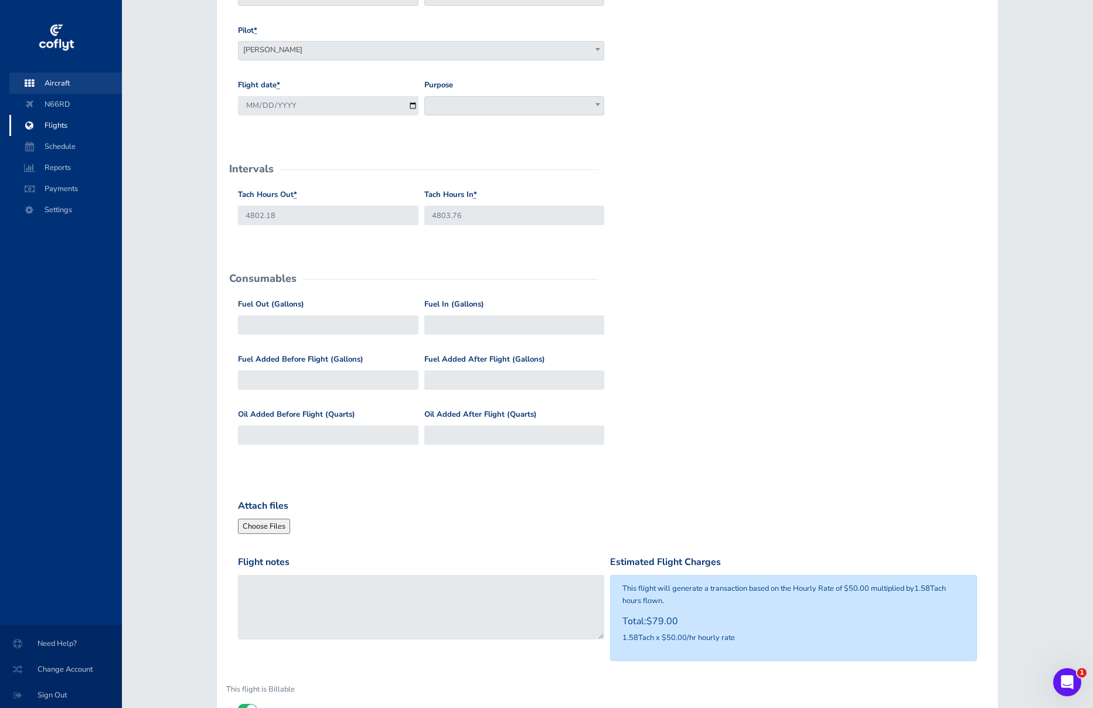
click at [69, 81] on span "Aircraft" at bounding box center [65, 83] width 89 height 21
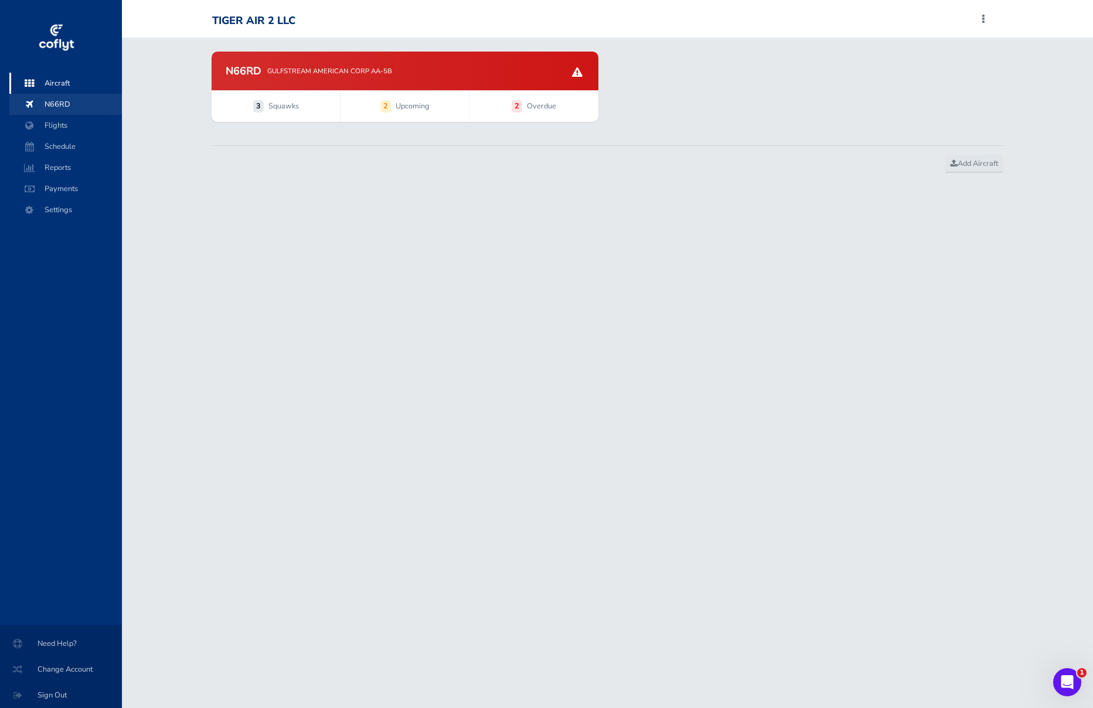
click at [50, 102] on span "N66RD" at bounding box center [65, 104] width 89 height 21
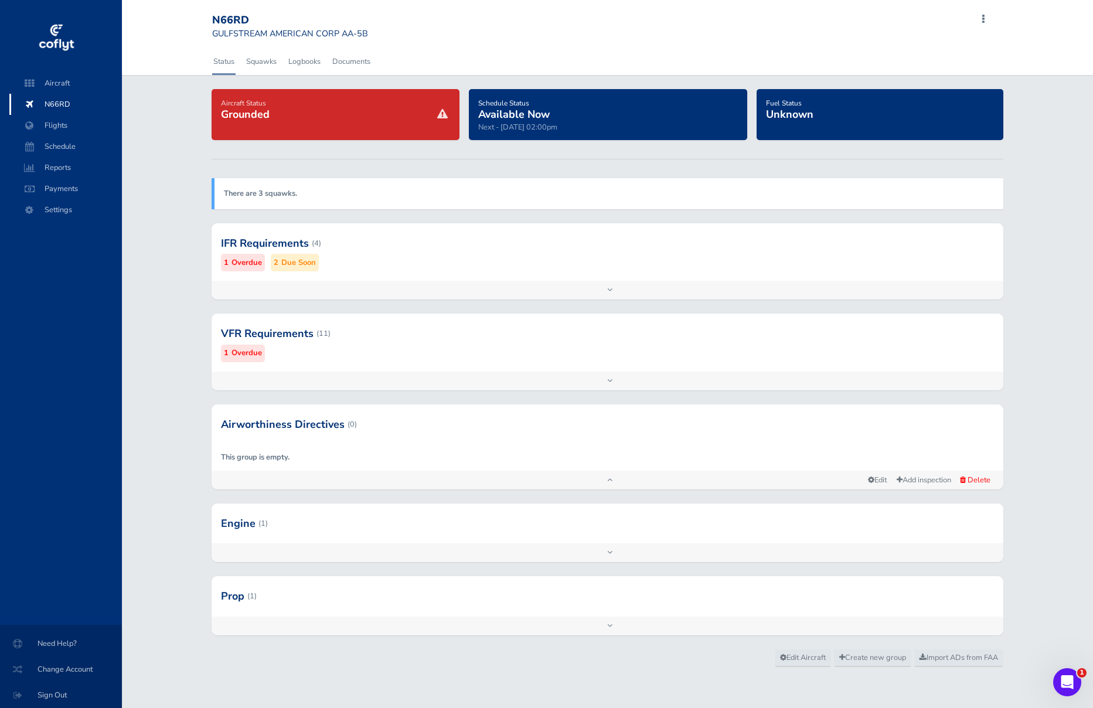
click at [265, 190] on strong "There are 3 squawks." at bounding box center [260, 193] width 73 height 11
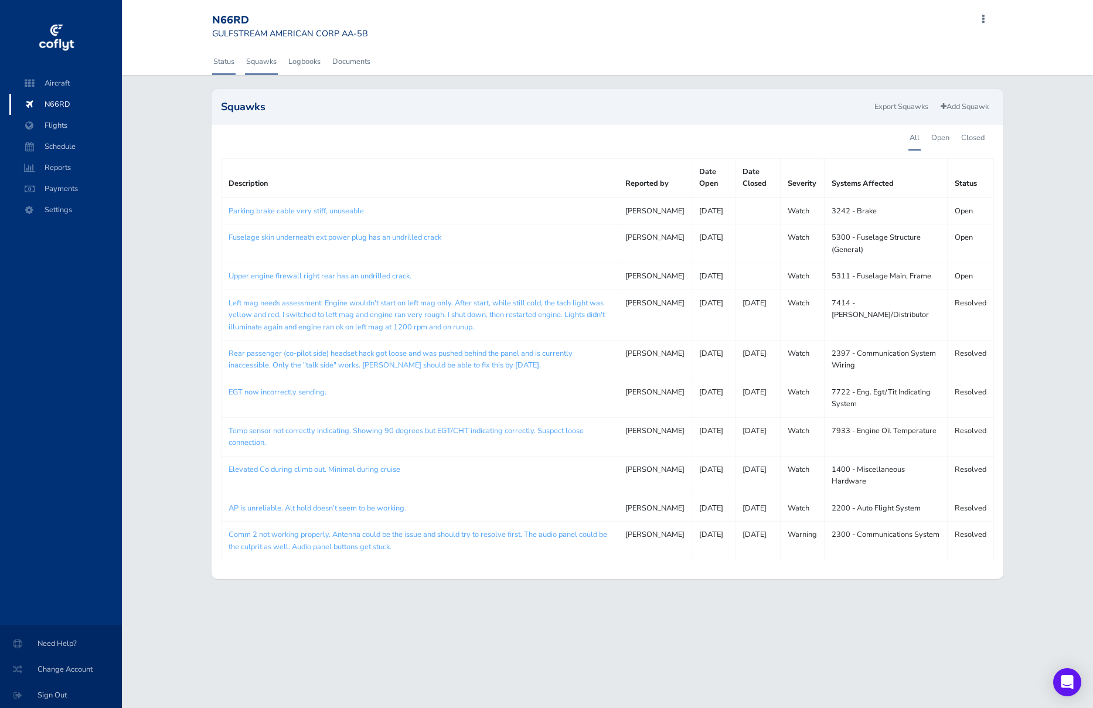
click at [227, 57] on link "Status" at bounding box center [223, 62] width 23 height 26
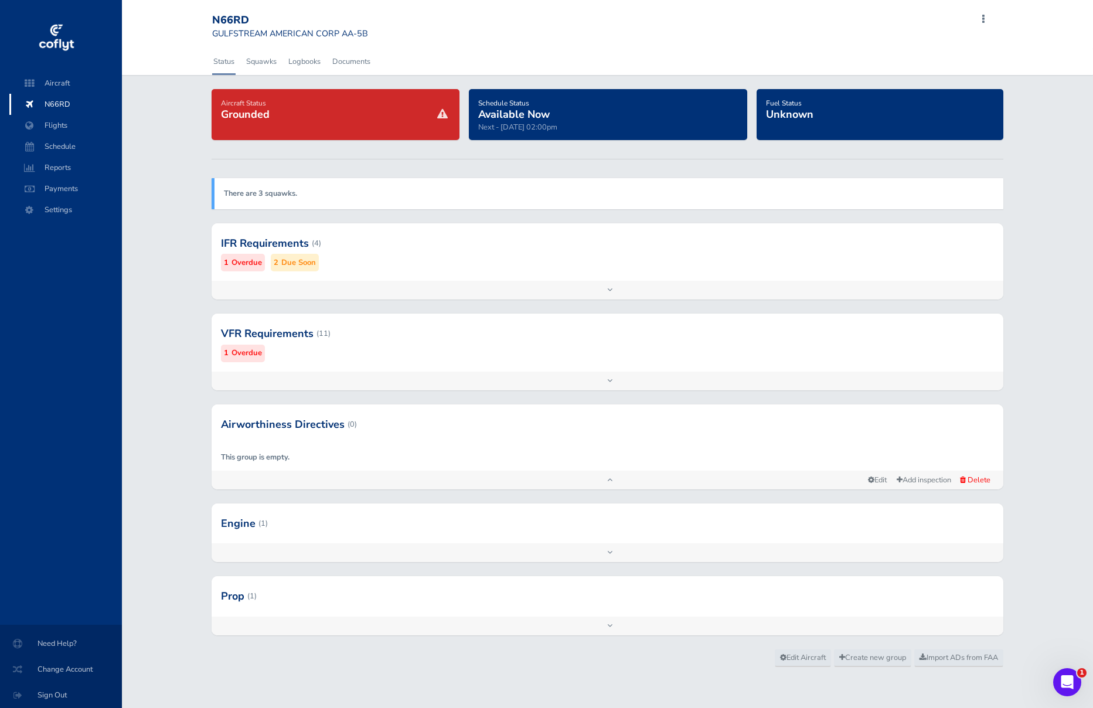
click at [277, 334] on div at bounding box center [607, 333] width 792 height 57
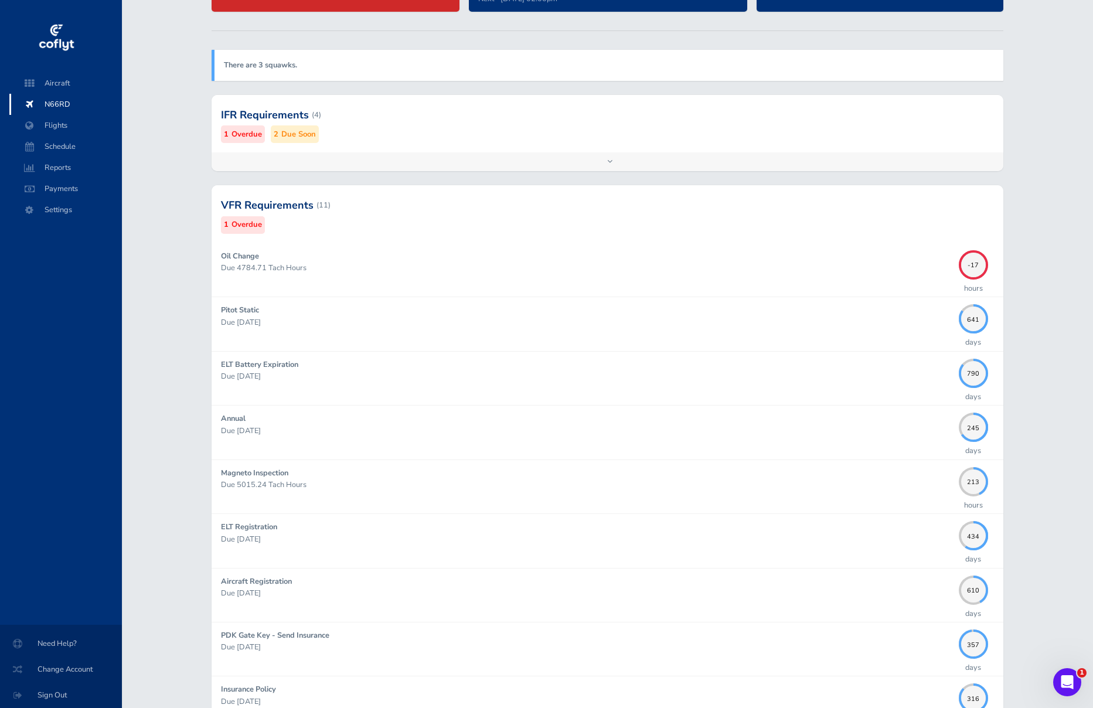
scroll to position [132, 0]
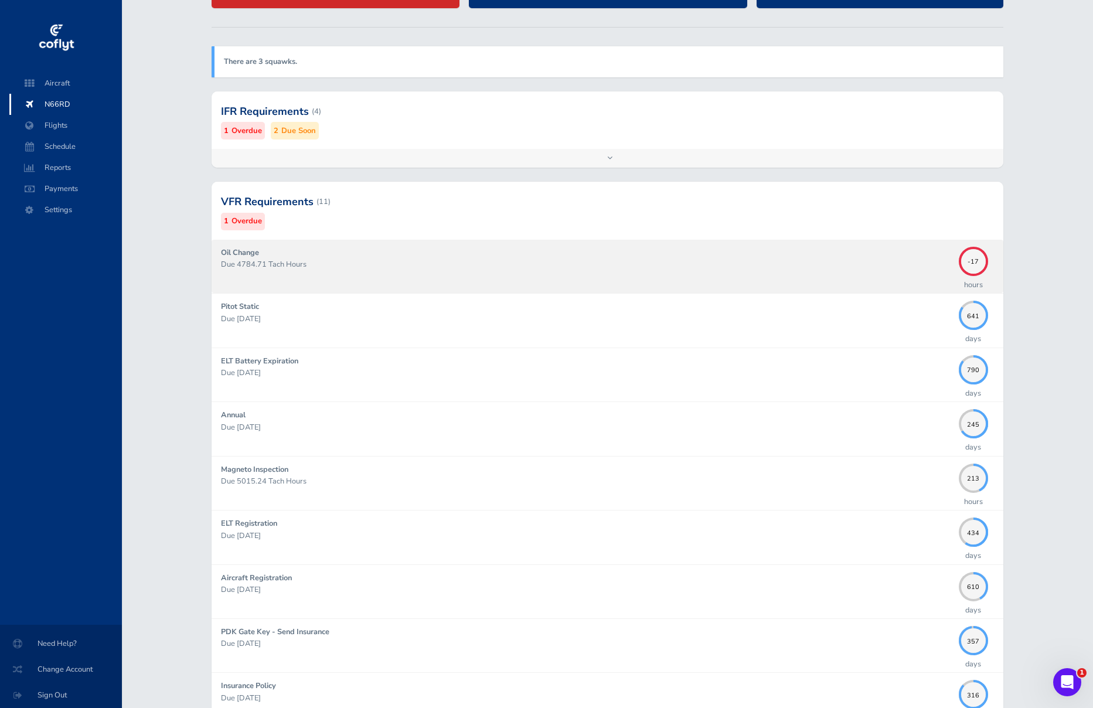
click at [254, 260] on p "Due 4784.71 Tach Hours" at bounding box center [587, 264] width 732 height 12
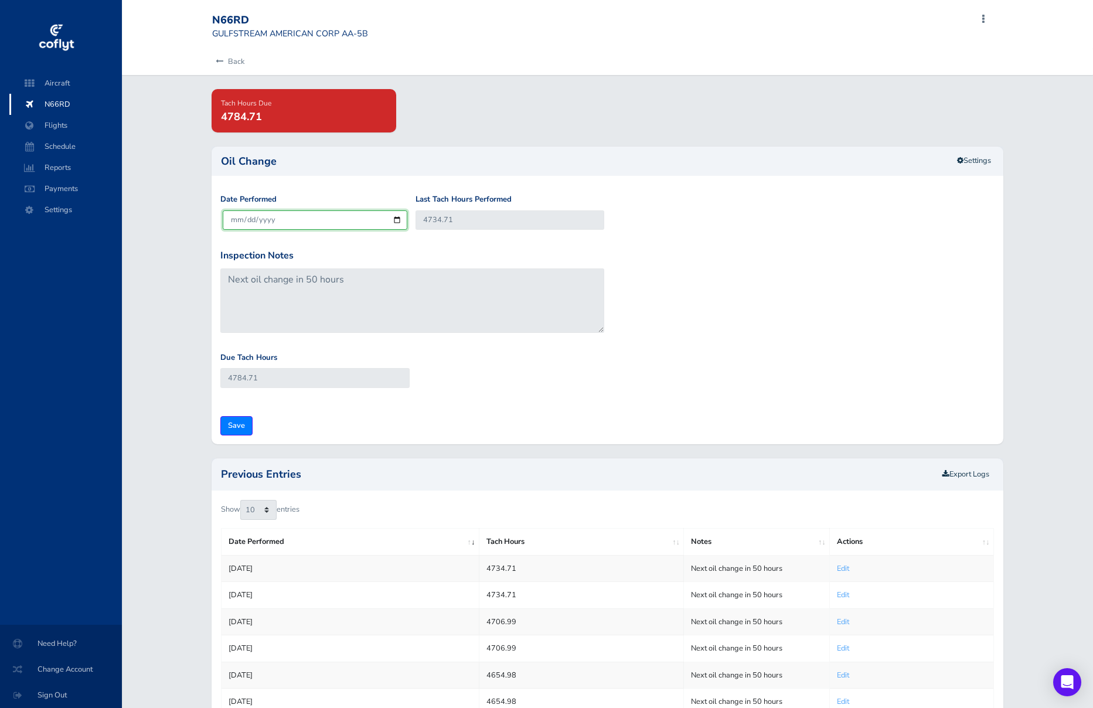
click at [282, 217] on input "2025-08-28" at bounding box center [315, 219] width 185 height 19
click at [245, 221] on input "2025-08-28" at bounding box center [315, 219] width 185 height 19
click at [400, 220] on input "2025-08-28" at bounding box center [315, 219] width 185 height 19
type input "2025-08-27"
click at [186, 215] on div "Back Tach Hours Due 4784.71 Oil Change Settings Date Performed 2025-08-27 Last …" at bounding box center [607, 459] width 971 height 821
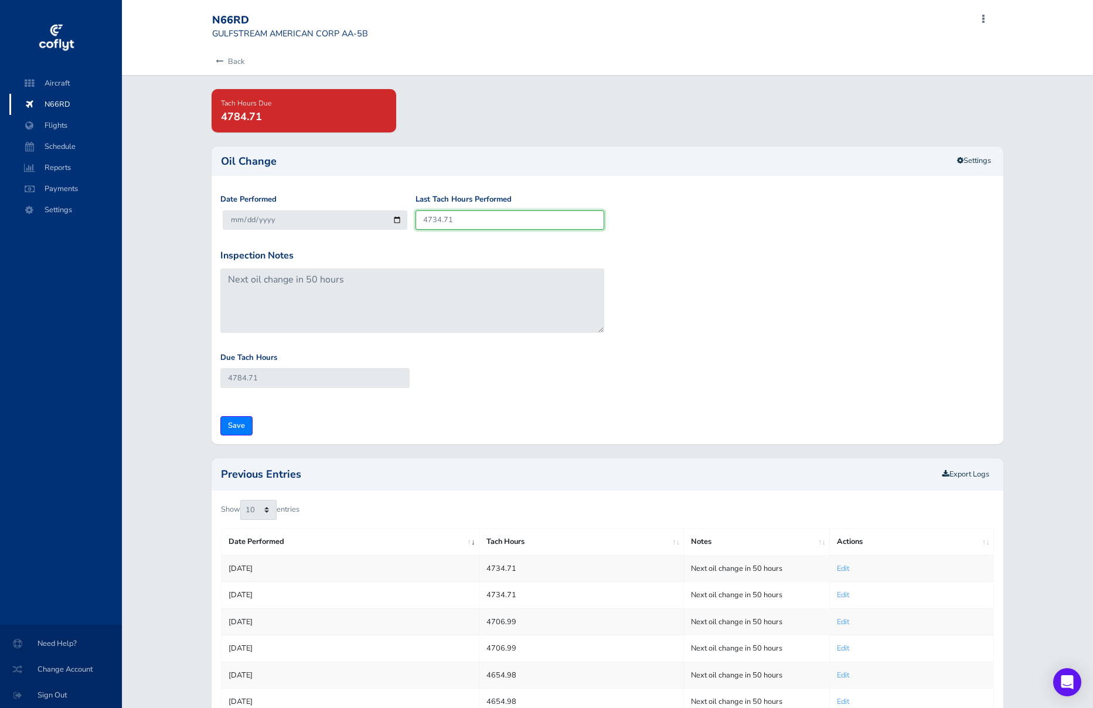
click at [485, 219] on input "4734.71" at bounding box center [509, 219] width 189 height 19
type input "4734.7"
type input "4784.7"
type input "4734"
type input "4784"
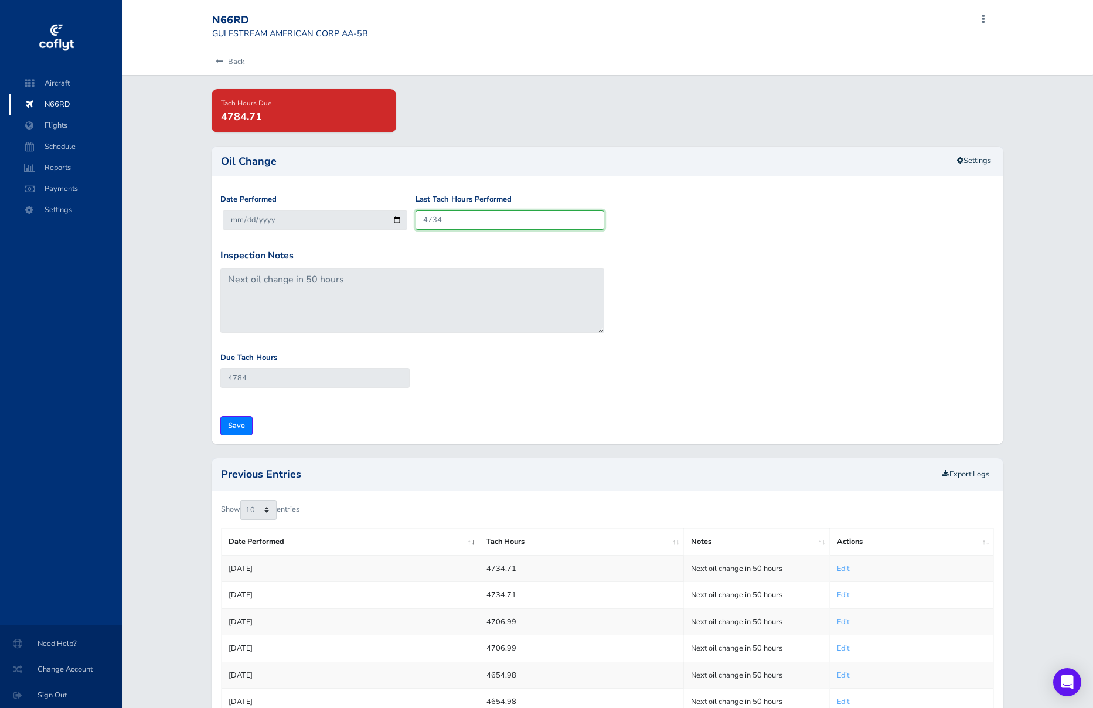
type input "473"
type input "523"
type input "47"
type input "97"
type input "4"
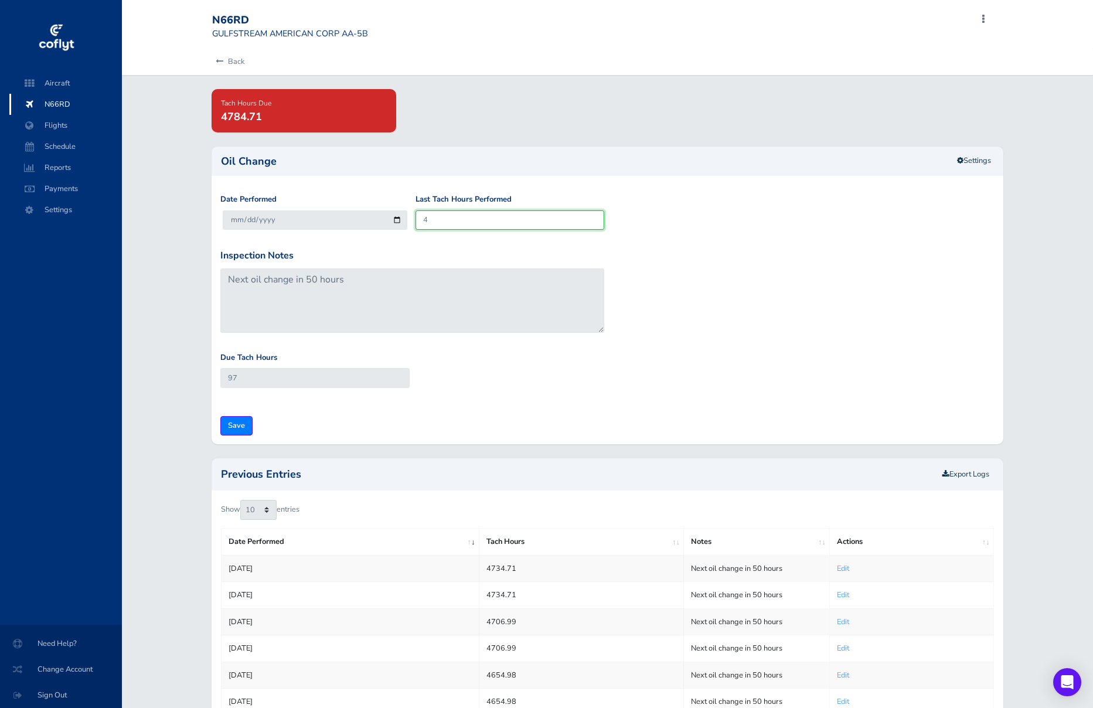
type input "54"
type input "48"
type input "98"
type input "480"
type input "530"
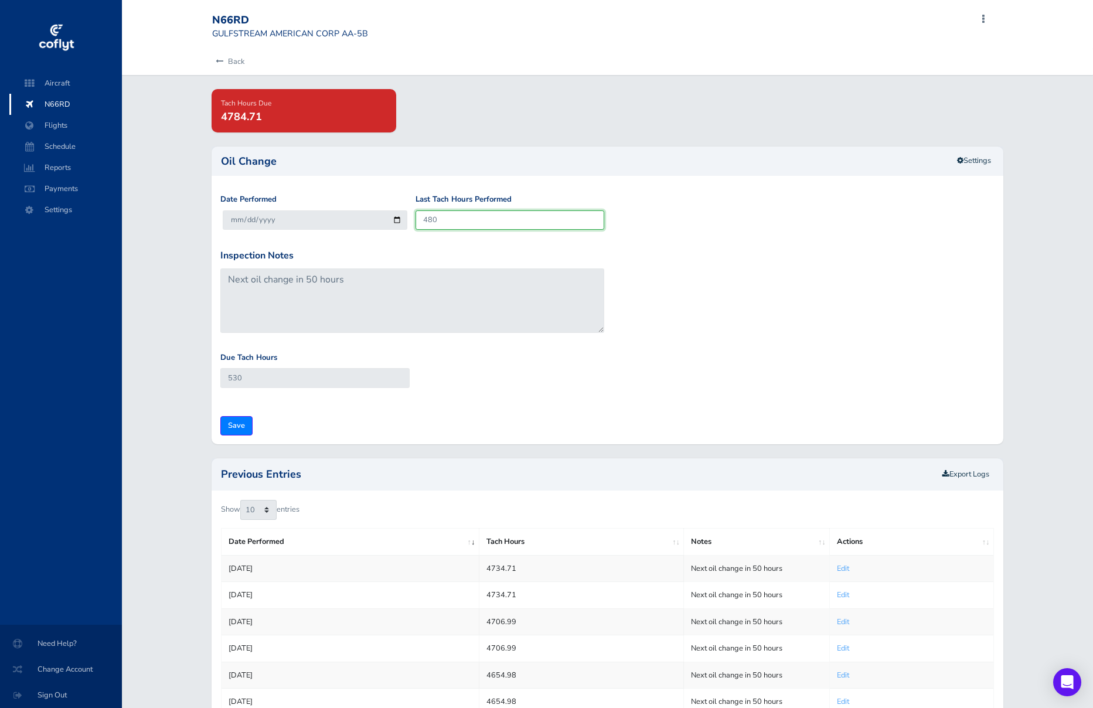
type input "4803"
type input "4853"
type input "4803.7"
type input "4853.7"
type input "4803.76"
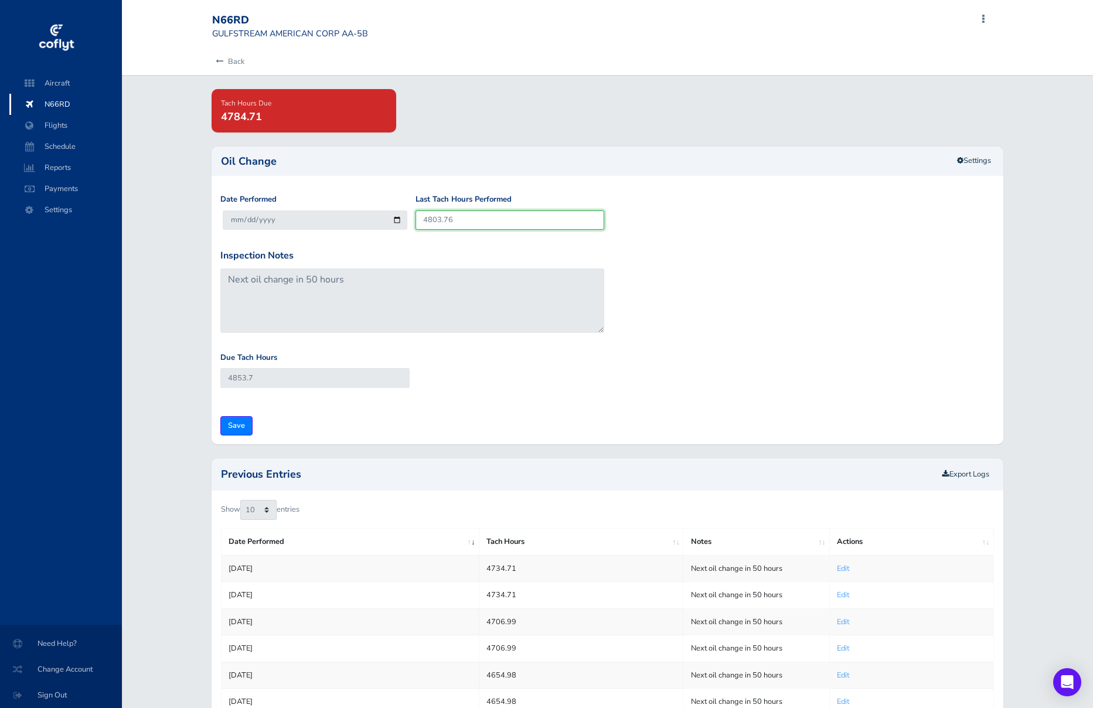
type input "4853.76"
type input "4803.76"
click at [760, 303] on div "Inspection Notes Next oil change in 50 hours" at bounding box center [607, 299] width 780 height 103
click at [230, 425] on input "Save" at bounding box center [236, 425] width 32 height 19
type input "Update Inspection"
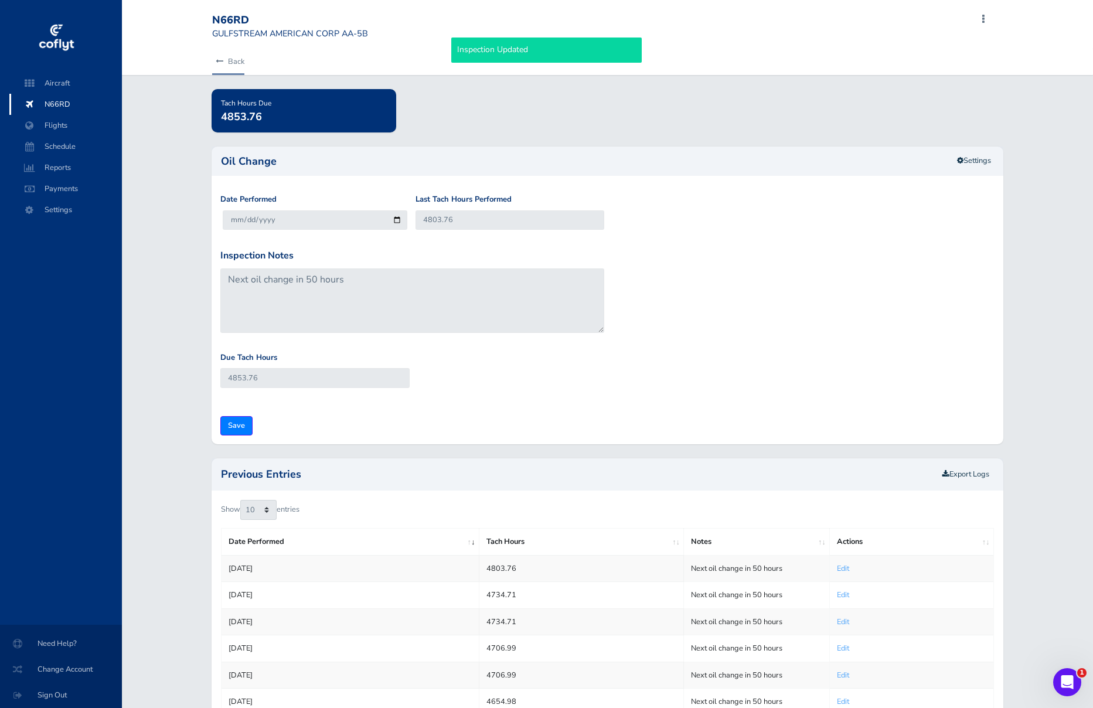
click at [220, 59] on icon at bounding box center [220, 62] width 8 height 8
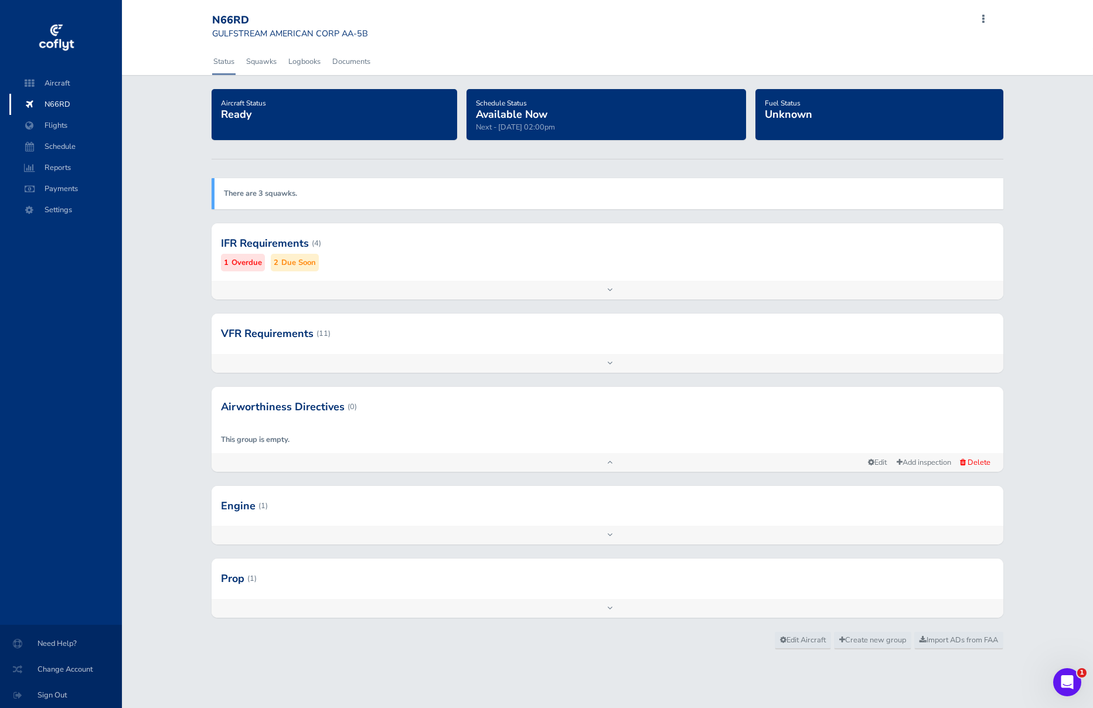
click at [271, 242] on div at bounding box center [607, 242] width 792 height 57
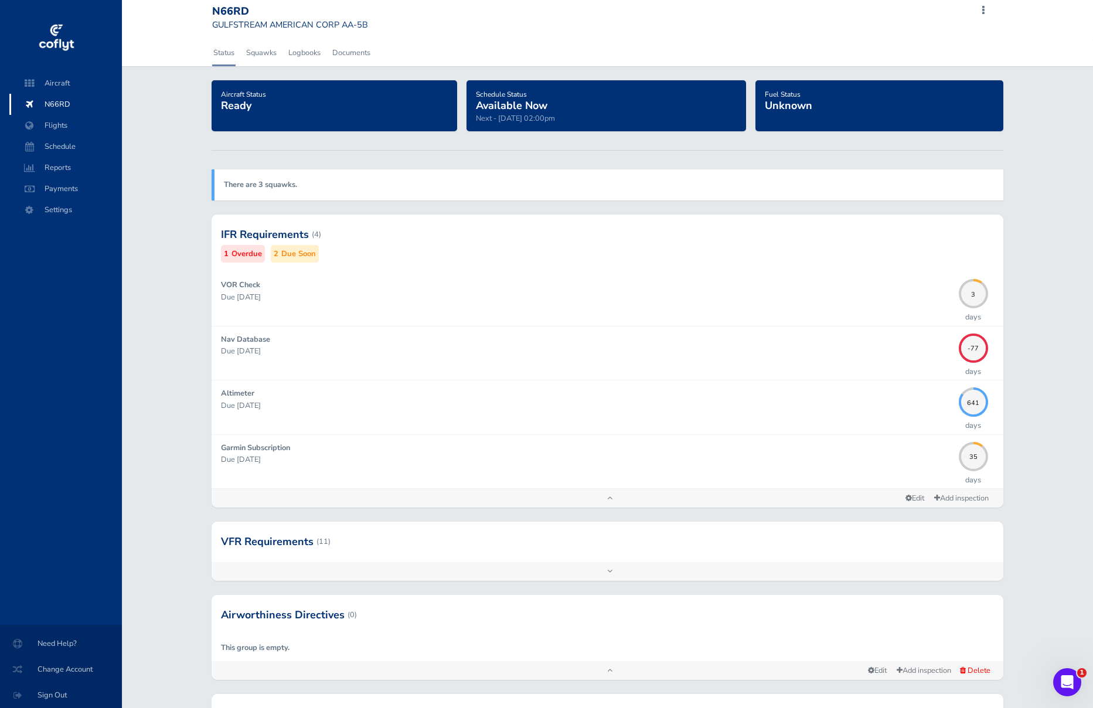
scroll to position [9, 0]
